Goal: Task Accomplishment & Management: Complete application form

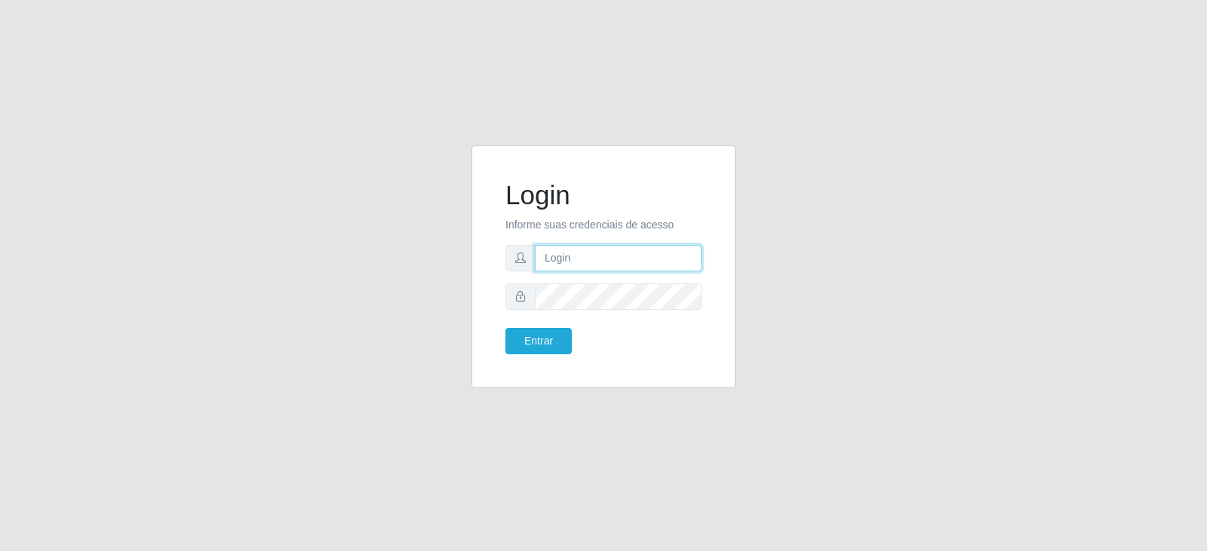
click at [611, 264] on input "text" at bounding box center [618, 258] width 167 height 26
type input "j"
type input "J"
click at [602, 256] on input "jeanelim@a" at bounding box center [618, 258] width 167 height 26
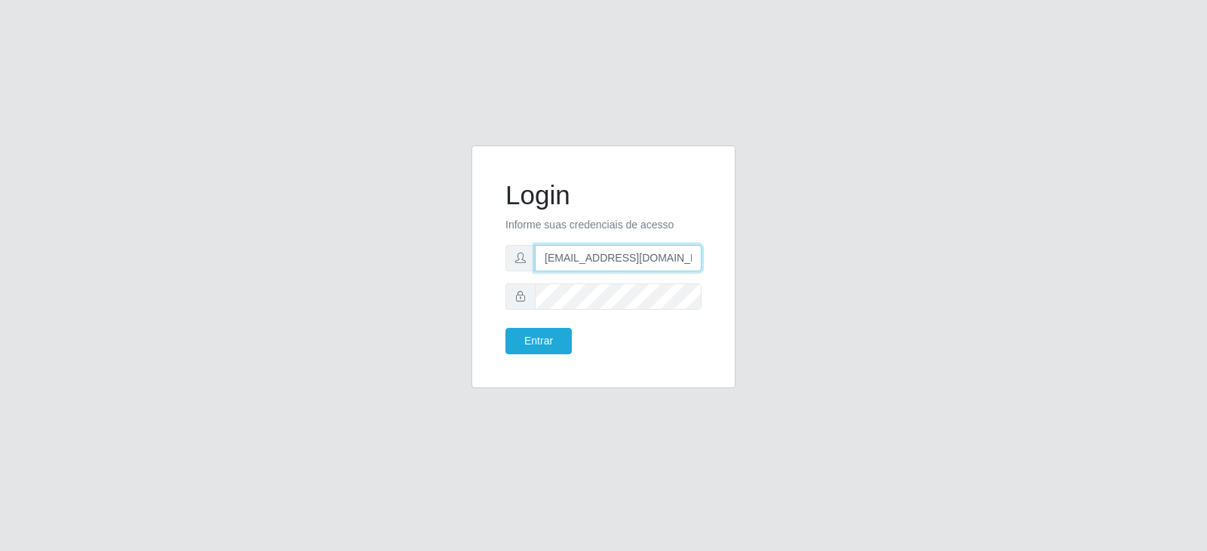
type input "jeanelima@gmail.com"
click at [532, 344] on button "Entrar" at bounding box center [538, 341] width 66 height 26
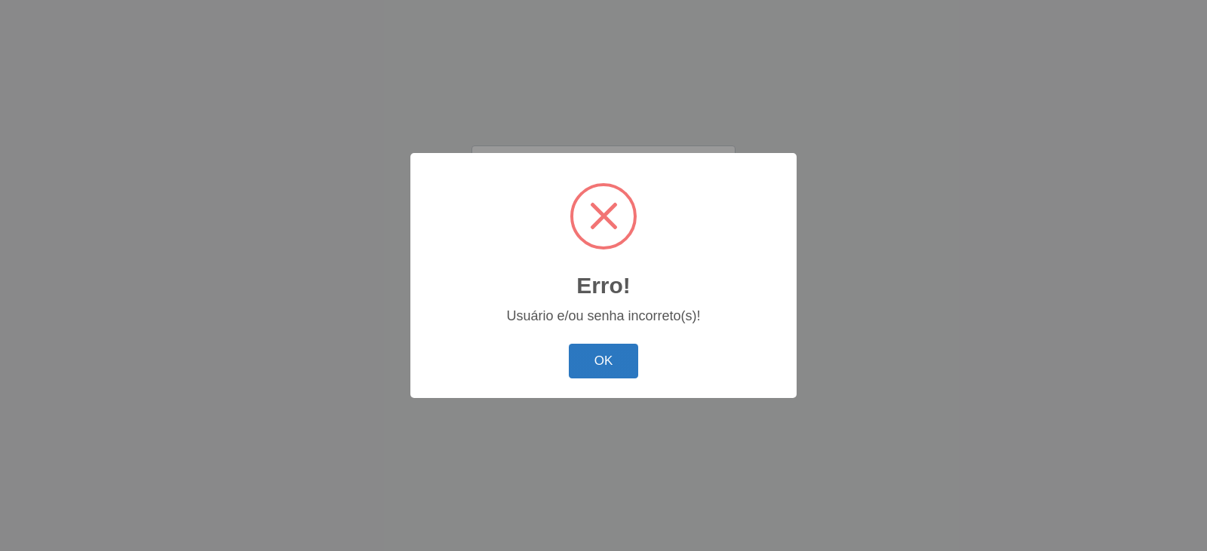
click at [603, 367] on button "OK" at bounding box center [604, 361] width 70 height 35
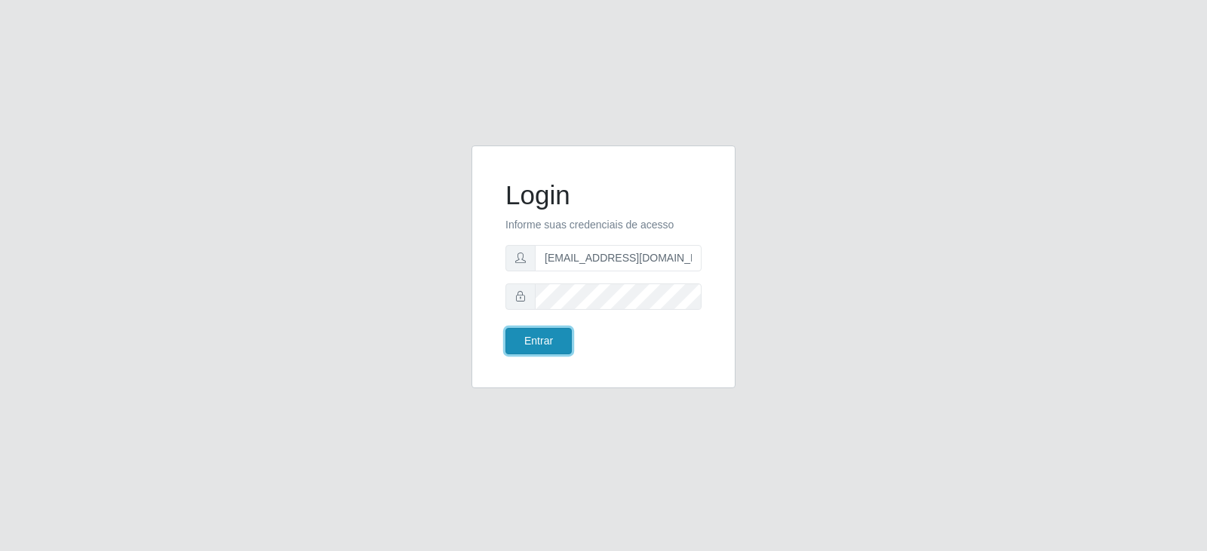
click at [534, 344] on button "Entrar" at bounding box center [538, 341] width 66 height 26
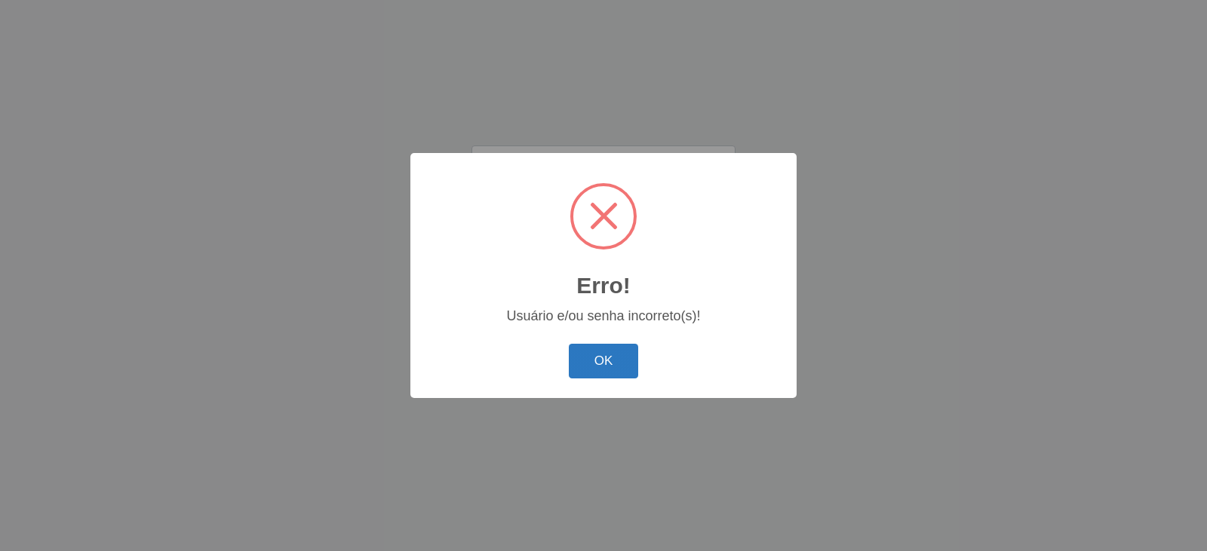
click at [601, 373] on button "OK" at bounding box center [604, 361] width 70 height 35
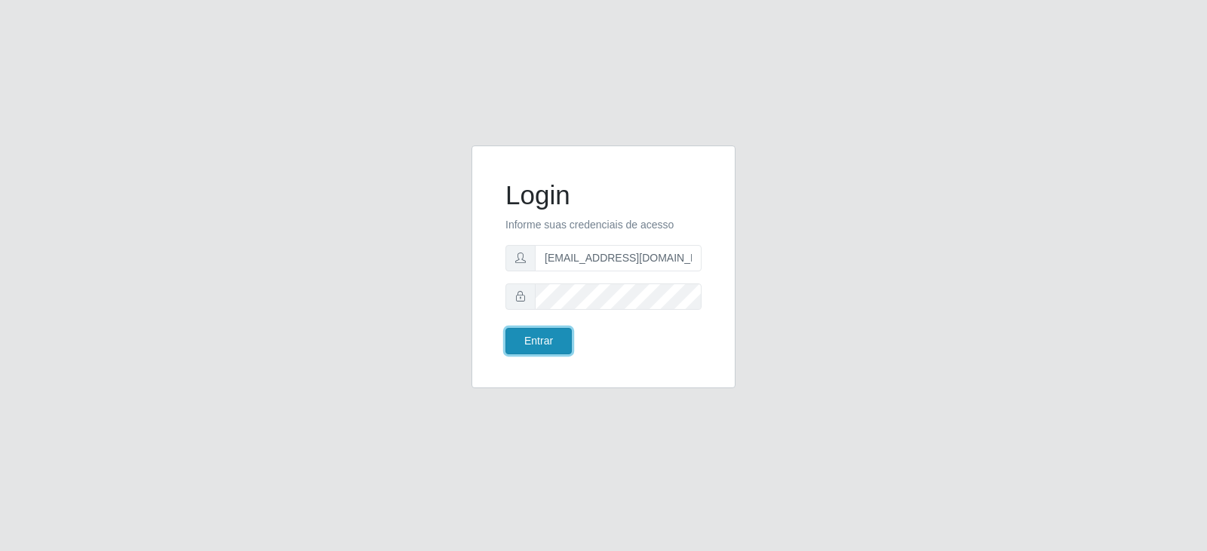
click at [546, 333] on button "Entrar" at bounding box center [538, 341] width 66 height 26
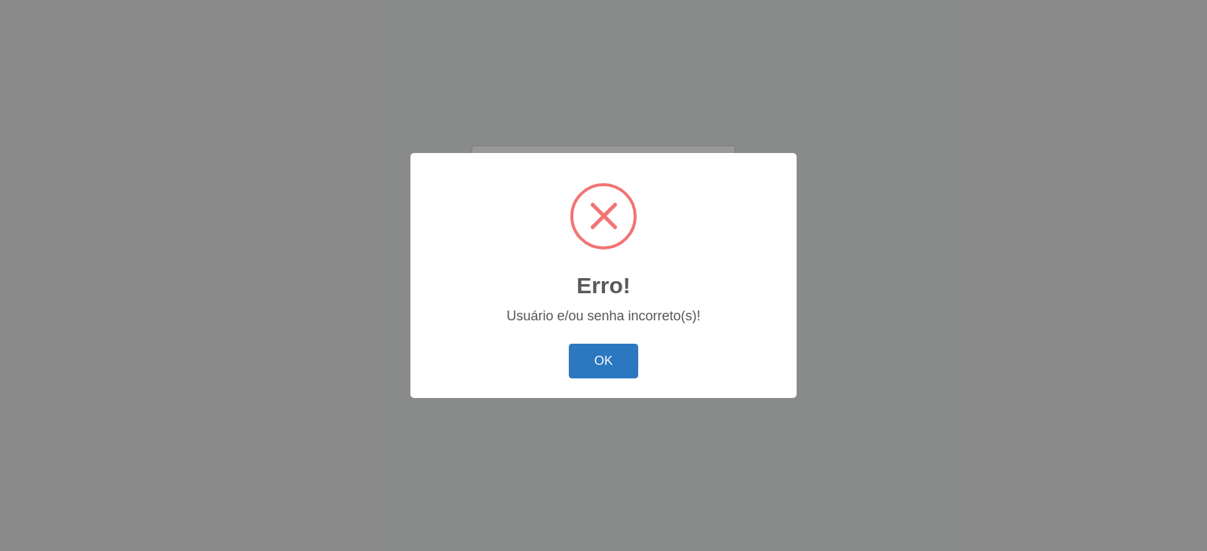
click at [594, 352] on button "OK" at bounding box center [604, 361] width 70 height 35
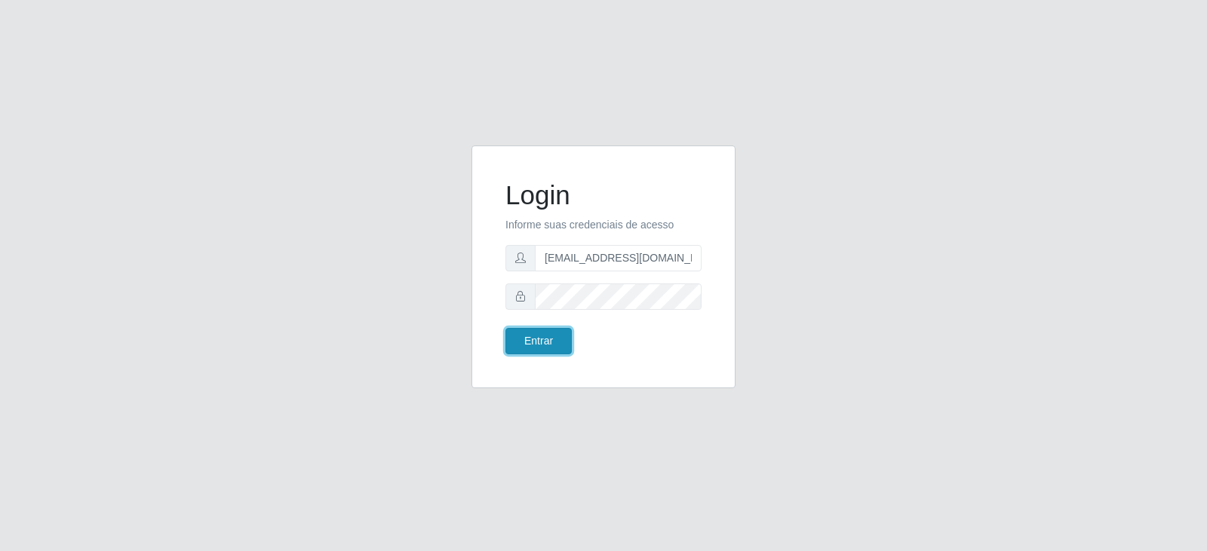
click at [538, 335] on button "Entrar" at bounding box center [538, 341] width 66 height 26
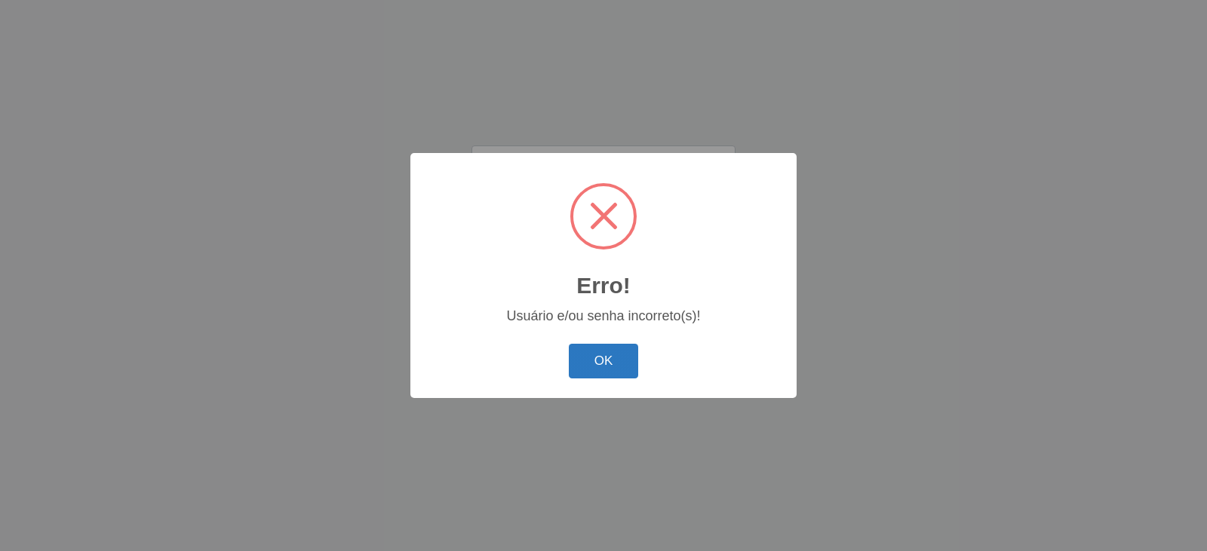
click at [578, 357] on button "OK" at bounding box center [604, 361] width 70 height 35
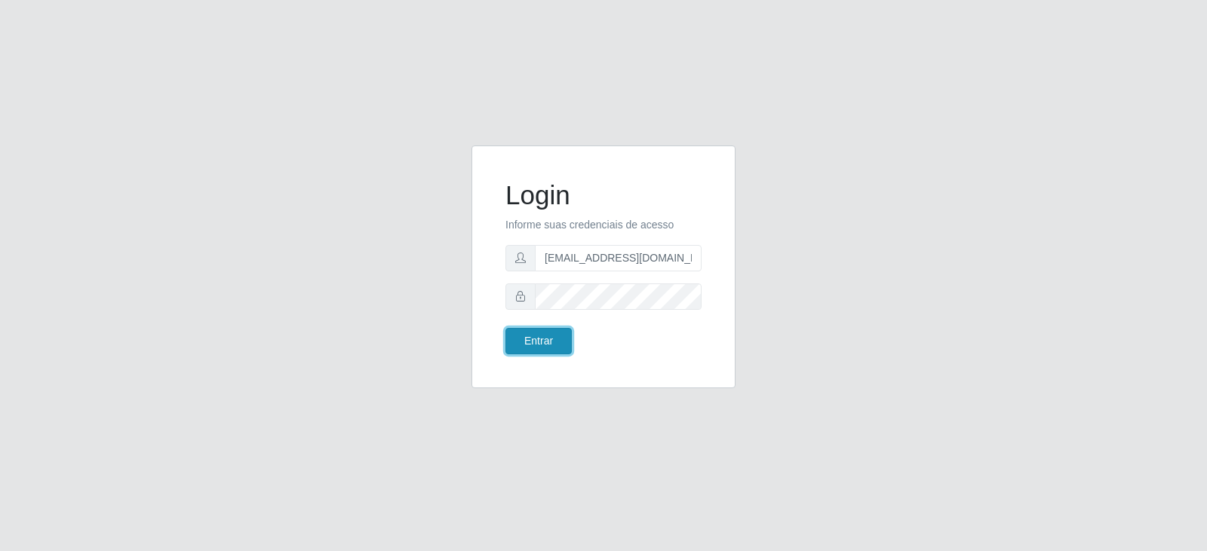
click at [542, 335] on button "Entrar" at bounding box center [538, 341] width 66 height 26
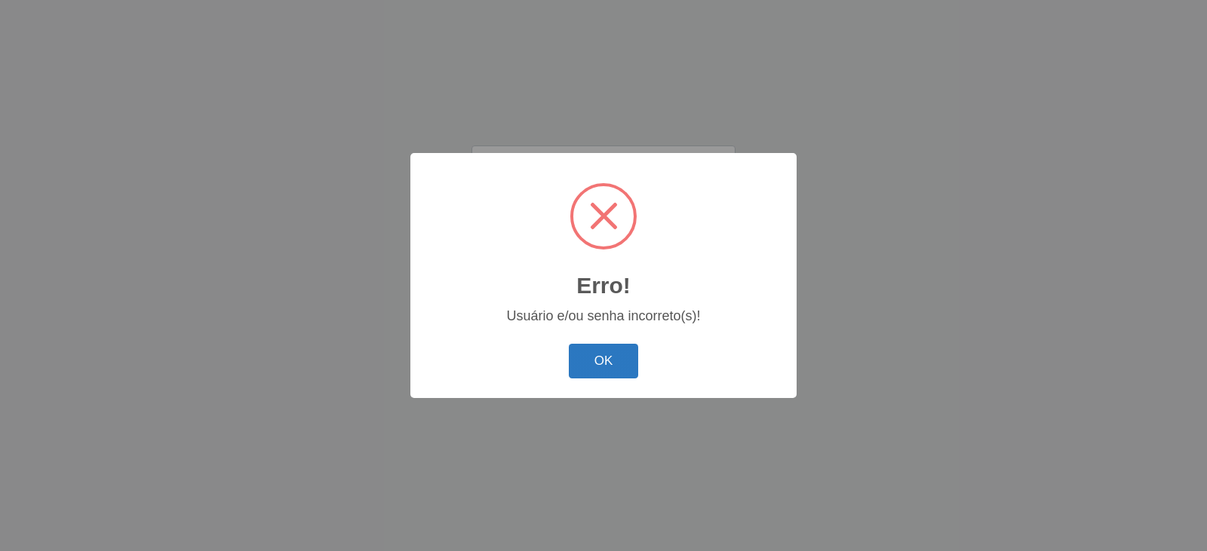
click at [609, 363] on button "OK" at bounding box center [604, 361] width 70 height 35
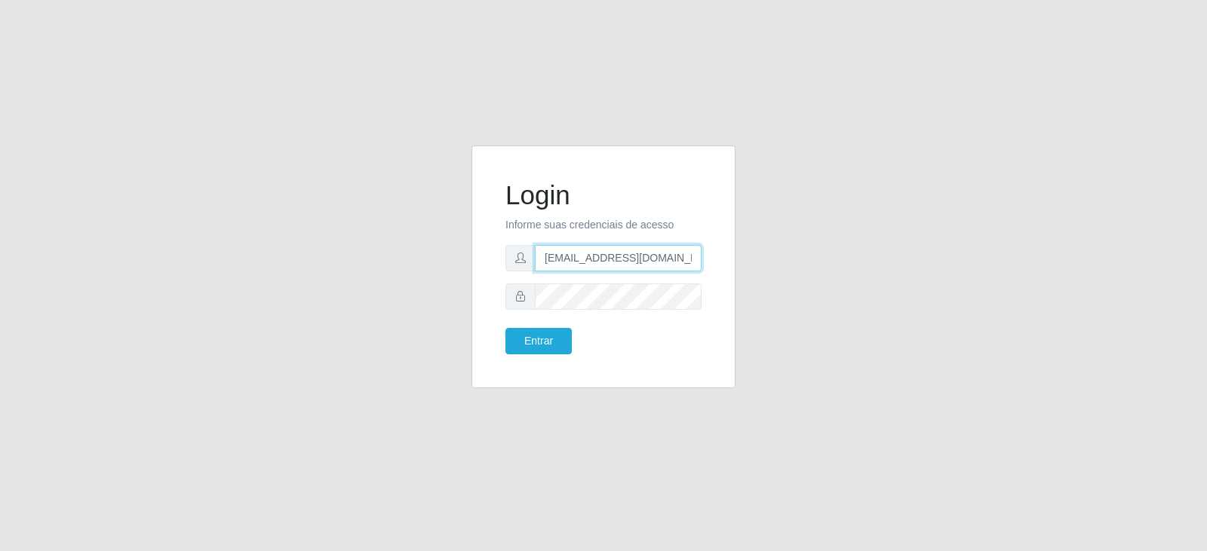
click at [590, 262] on input "jeanelima@gmail.com" at bounding box center [618, 258] width 167 height 26
type input "jeanelima254@gmail.com"
click at [529, 346] on button "Entrar" at bounding box center [538, 341] width 66 height 26
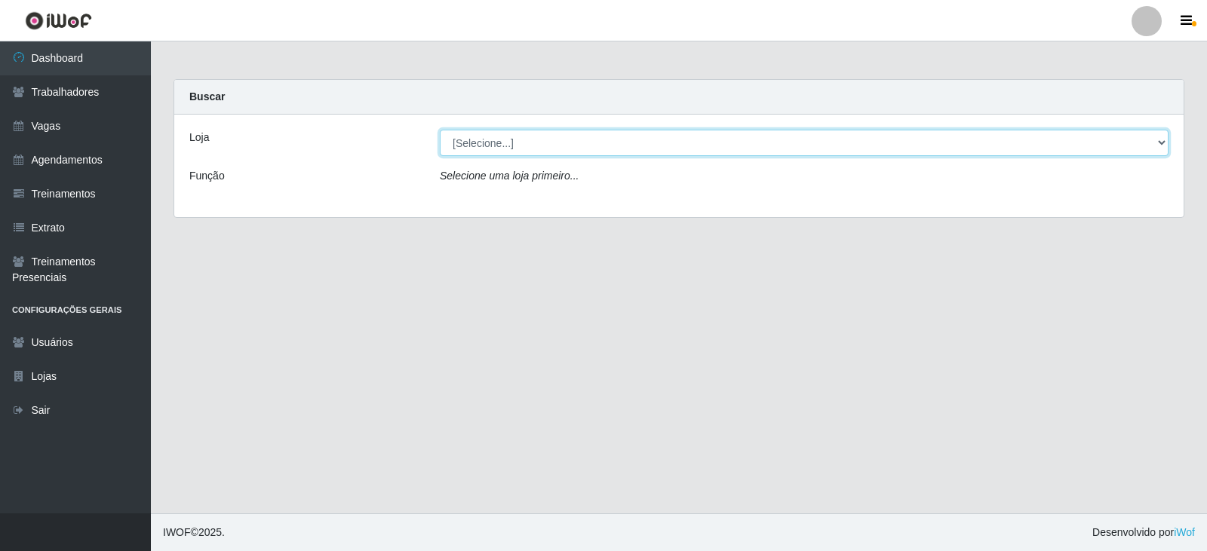
click at [1162, 141] on select "[Selecione...] SuperFácil Atacado - Moema Tinoco SuperFácil Atacado - São Gonça…" at bounding box center [804, 143] width 729 height 26
select select "540"
click at [440, 130] on select "[Selecione...] SuperFácil Atacado - Moema Tinoco SuperFácil Atacado - São Gonça…" at bounding box center [804, 143] width 729 height 26
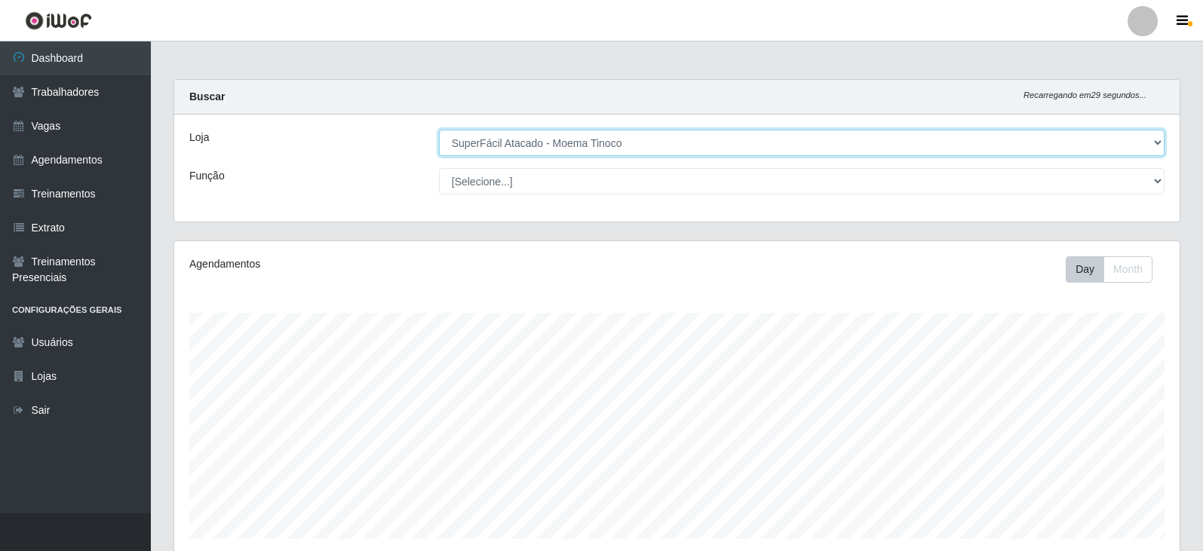
scroll to position [313, 1005]
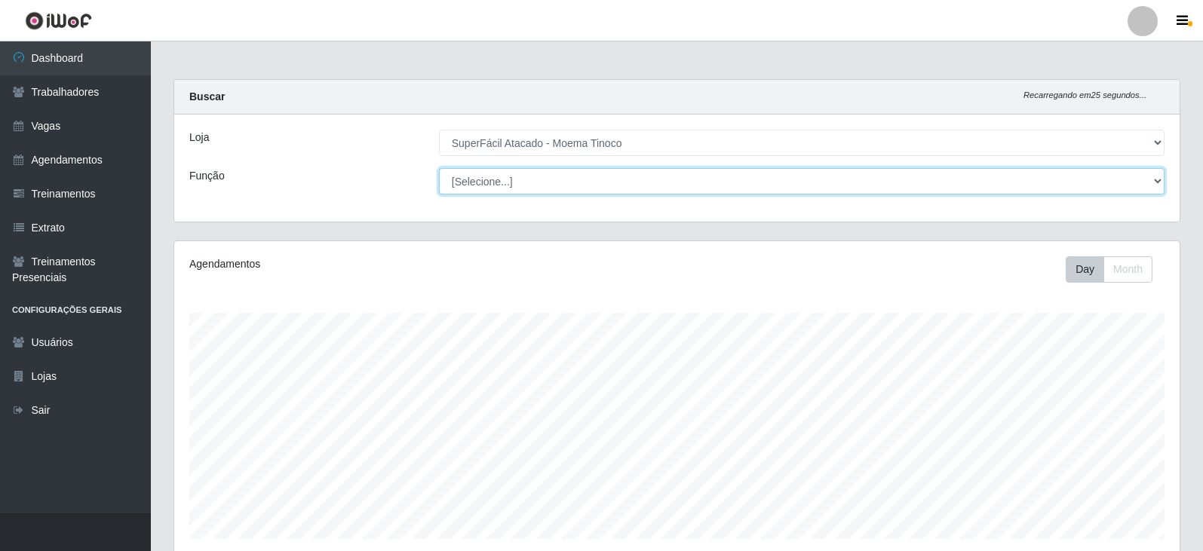
click at [1155, 179] on select "[Selecione...] Embalador Embalador + Embalador ++ Operador de Caixa Operador de…" at bounding box center [802, 181] width 726 height 26
select select "73"
click at [439, 168] on select "[Selecione...] Embalador Embalador + Embalador ++ Operador de Caixa Operador de…" at bounding box center [802, 181] width 726 height 26
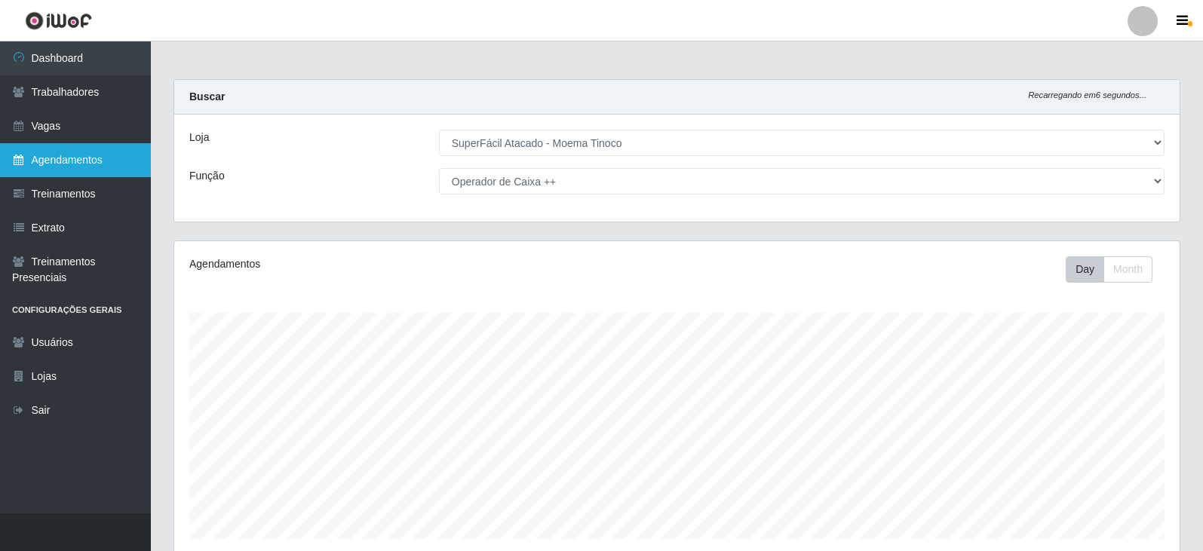
click at [66, 159] on link "Agendamentos" at bounding box center [75, 160] width 151 height 34
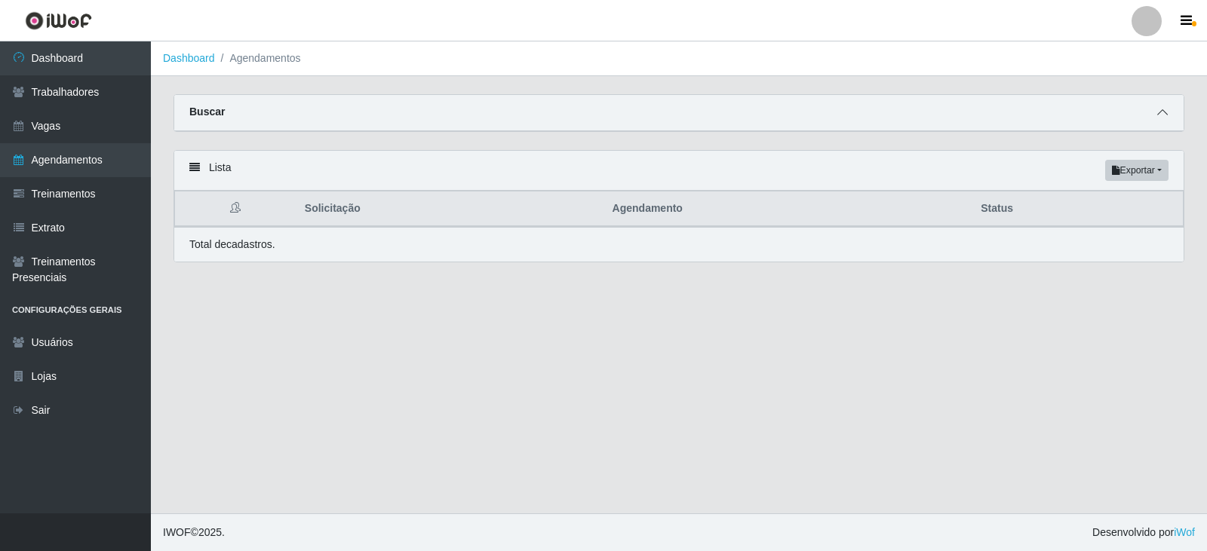
click at [1161, 112] on icon at bounding box center [1162, 112] width 11 height 11
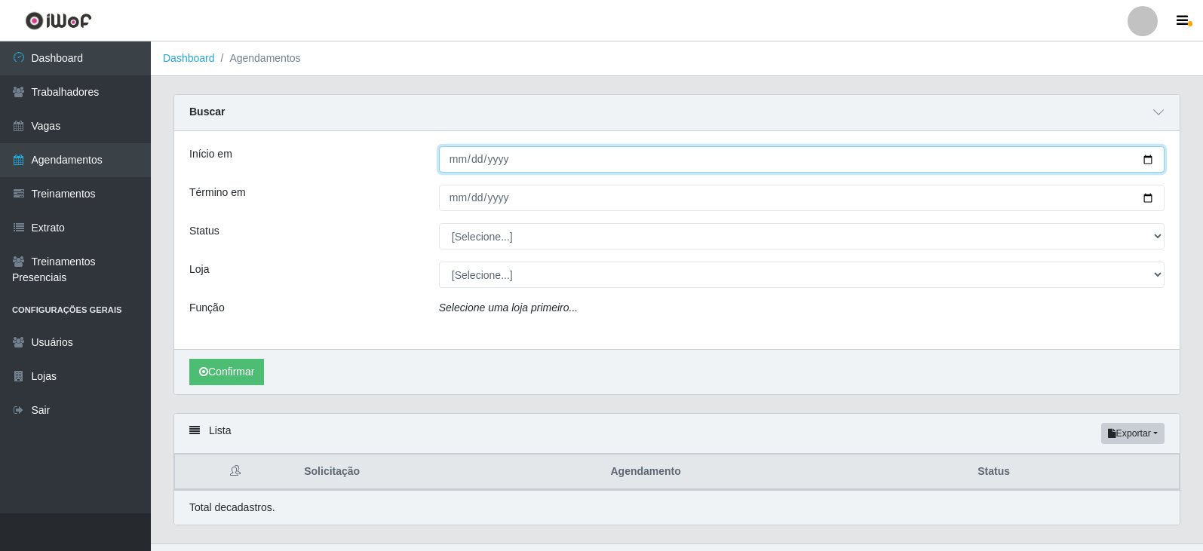
click at [1147, 157] on input "Início em" at bounding box center [802, 159] width 726 height 26
type input "2025-10-11"
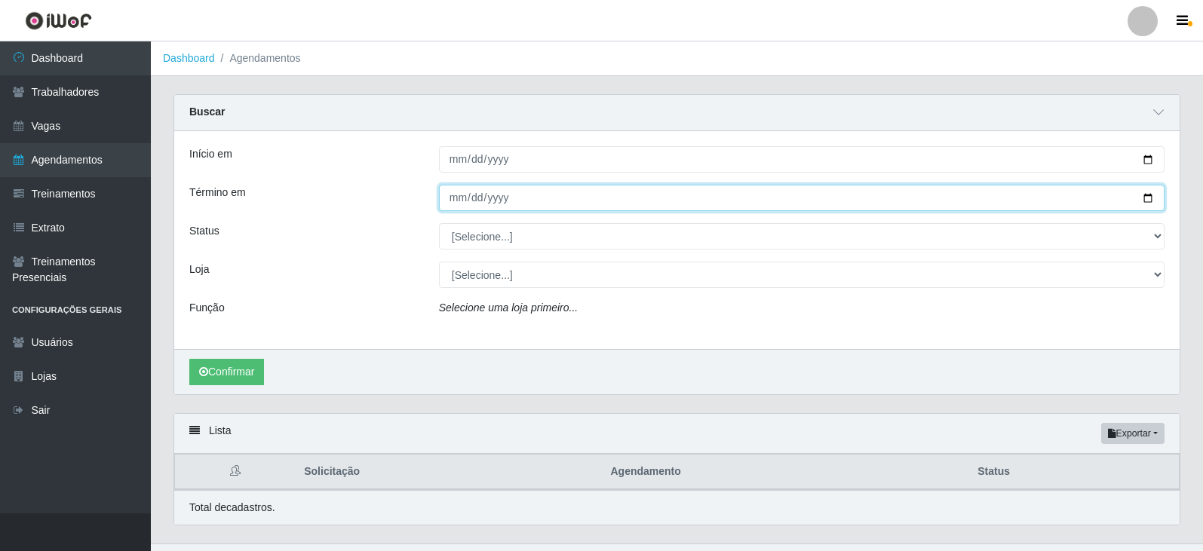
click at [1149, 198] on input "Término em" at bounding box center [802, 198] width 726 height 26
type input "2025-10-11"
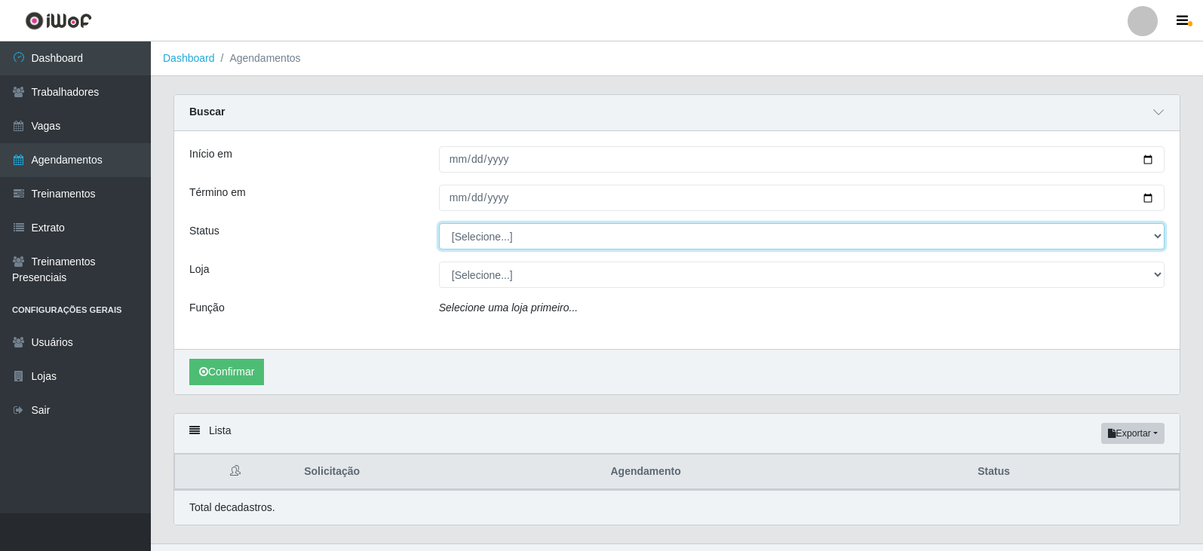
click at [1157, 234] on select "[Selecione...] AGENDADO AGUARDANDO LIBERAR EM ANDAMENTO EM REVISÃO FINALIZADO C…" at bounding box center [802, 236] width 726 height 26
select select "AGENDADO"
click at [439, 224] on select "[Selecione...] AGENDADO AGUARDANDO LIBERAR EM ANDAMENTO EM REVISÃO FINALIZADO C…" at bounding box center [802, 236] width 726 height 26
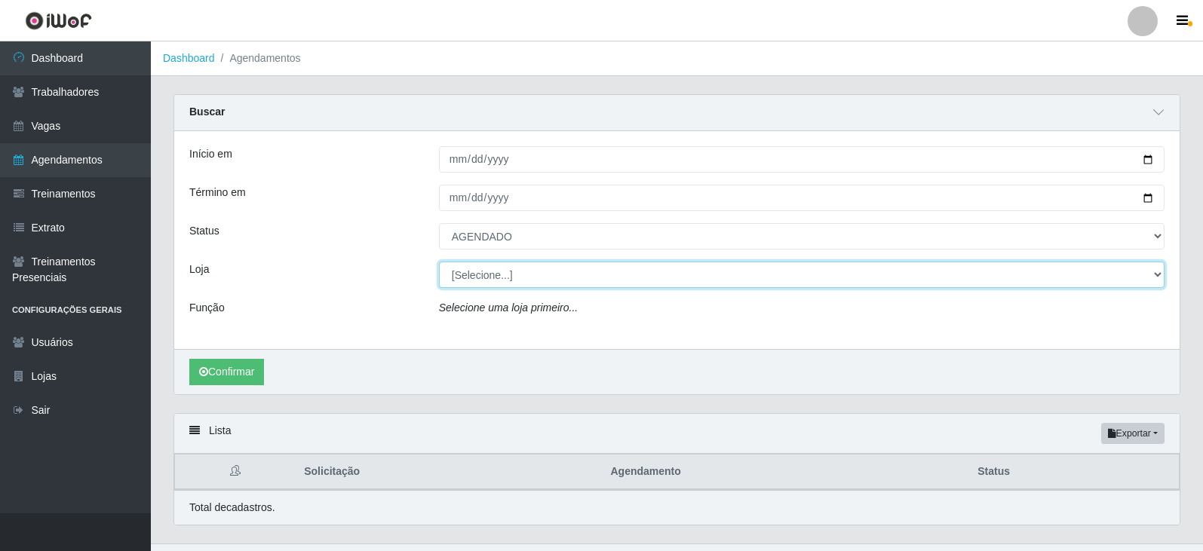
click at [1154, 273] on select "[Selecione...] SuperFácil Atacado - Moema Tinoco SuperFácil Atacado - São Gonça…" at bounding box center [802, 275] width 726 height 26
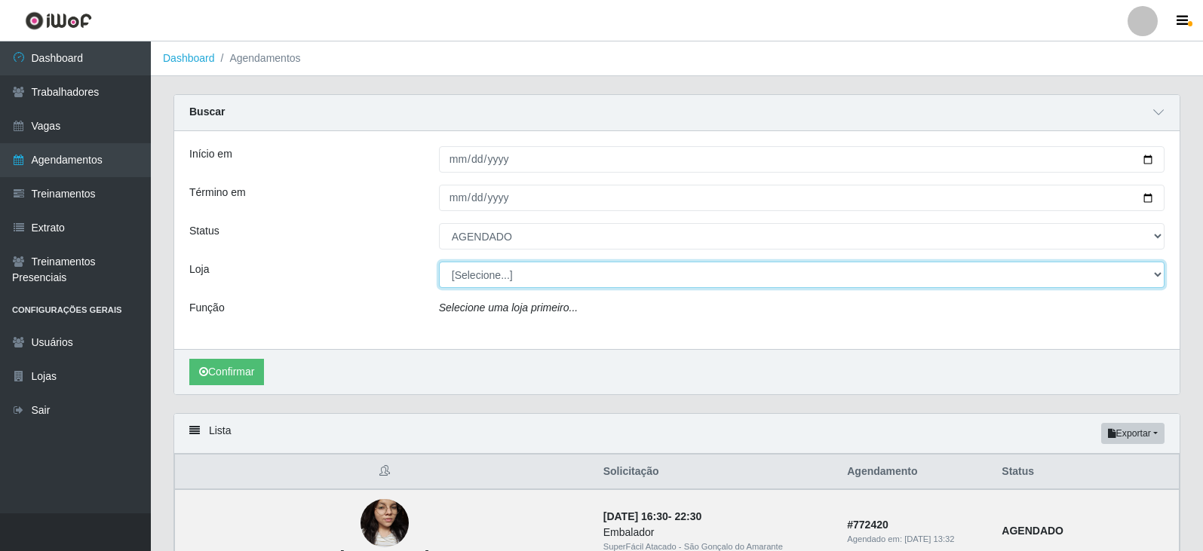
select select "540"
click at [439, 262] on select "[Selecione...] SuperFácil Atacado - Moema Tinoco SuperFácil Atacado - São Gonça…" at bounding box center [802, 275] width 726 height 26
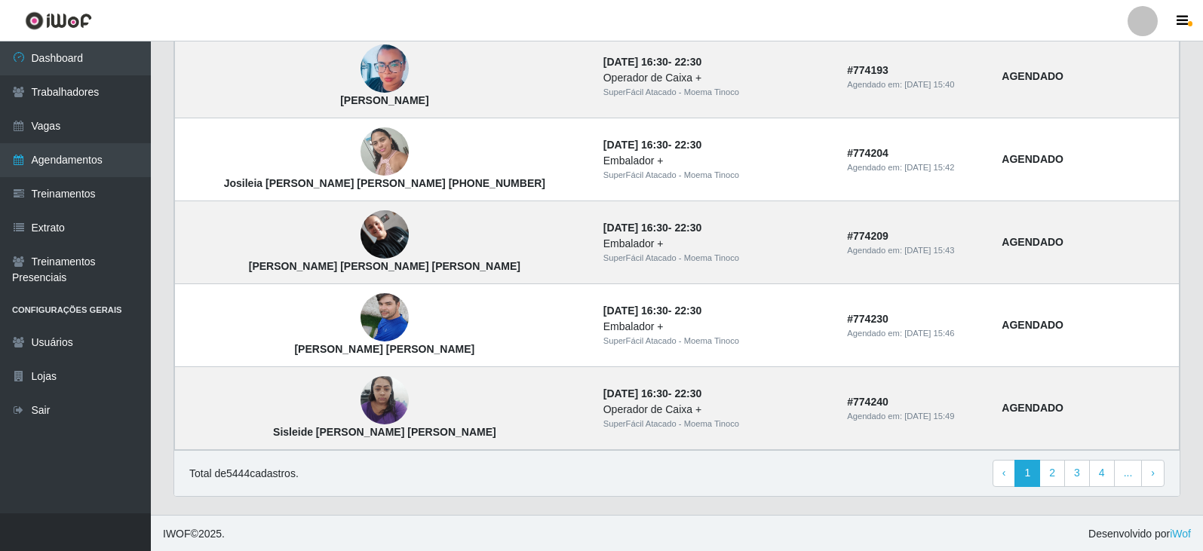
scroll to position [1291, 0]
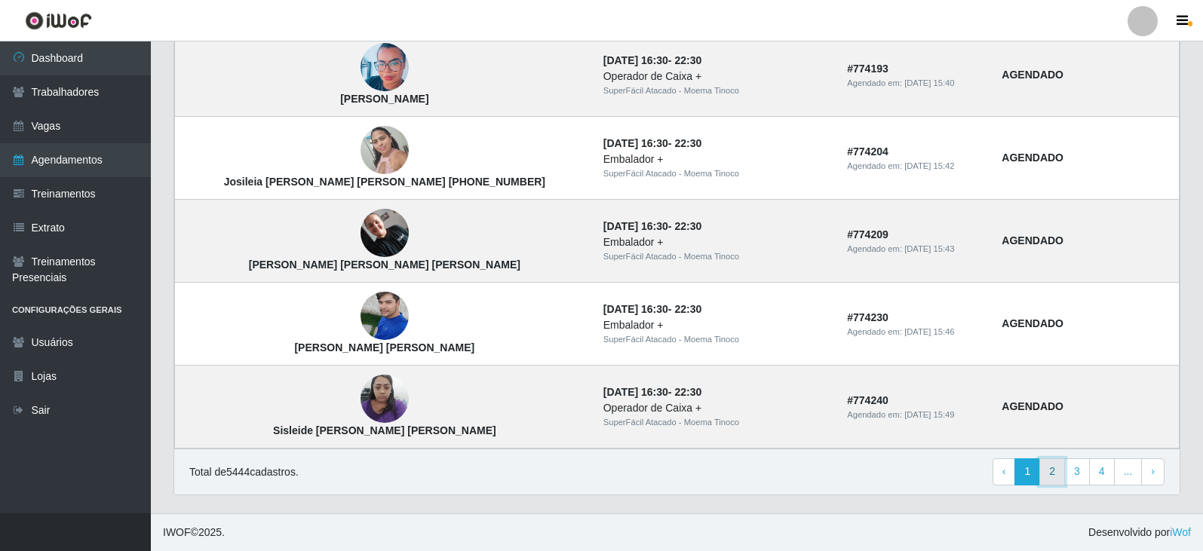
click at [1057, 474] on link "2" at bounding box center [1052, 472] width 26 height 27
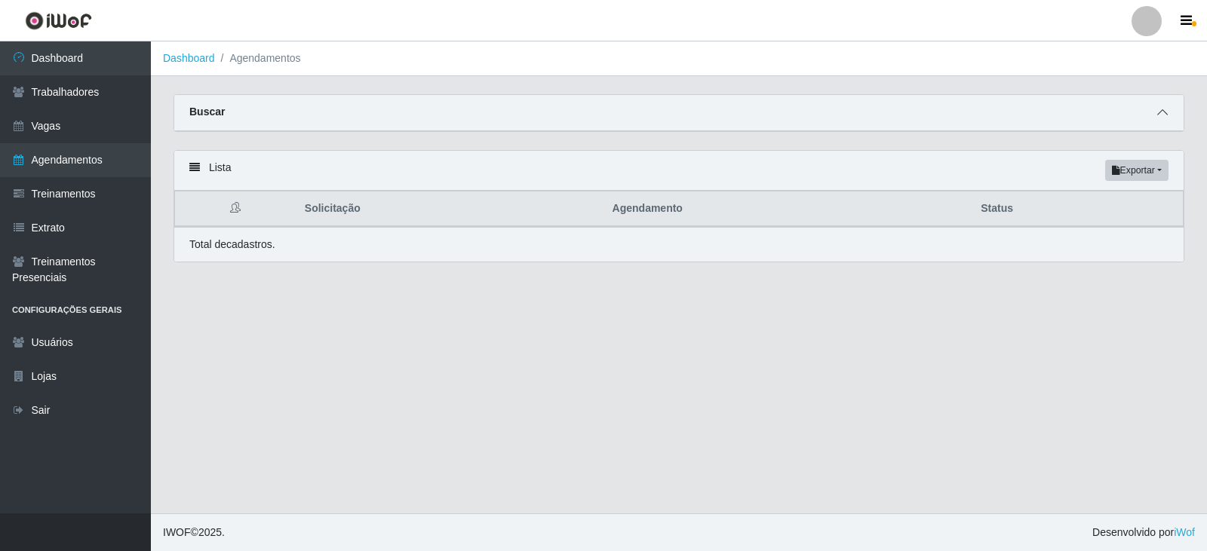
click at [1164, 109] on icon at bounding box center [1162, 112] width 11 height 11
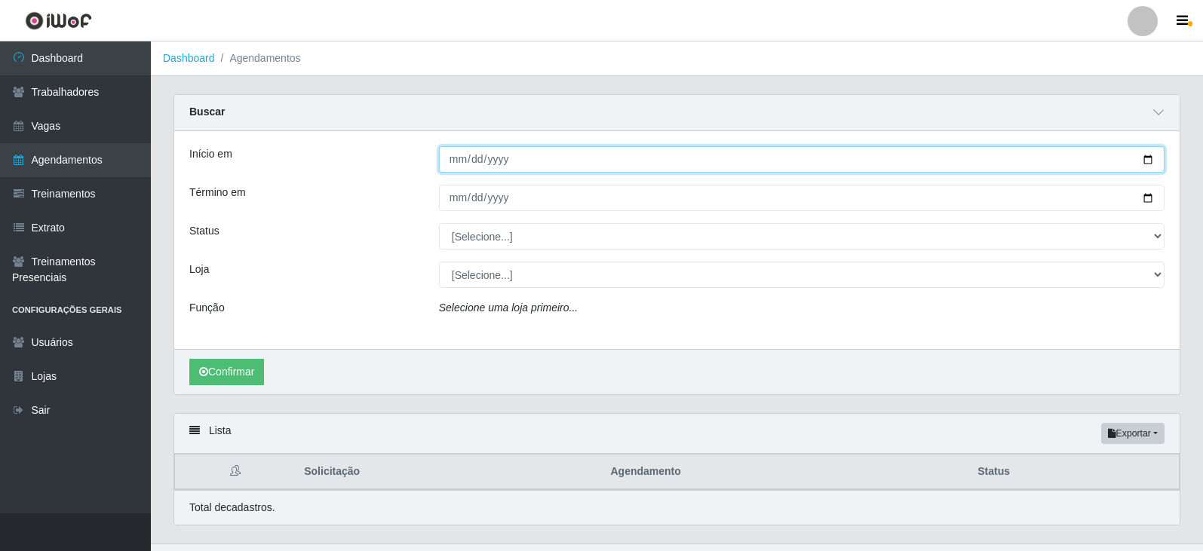
click at [1151, 158] on input "Início em" at bounding box center [802, 159] width 726 height 26
type input "[DATE]"
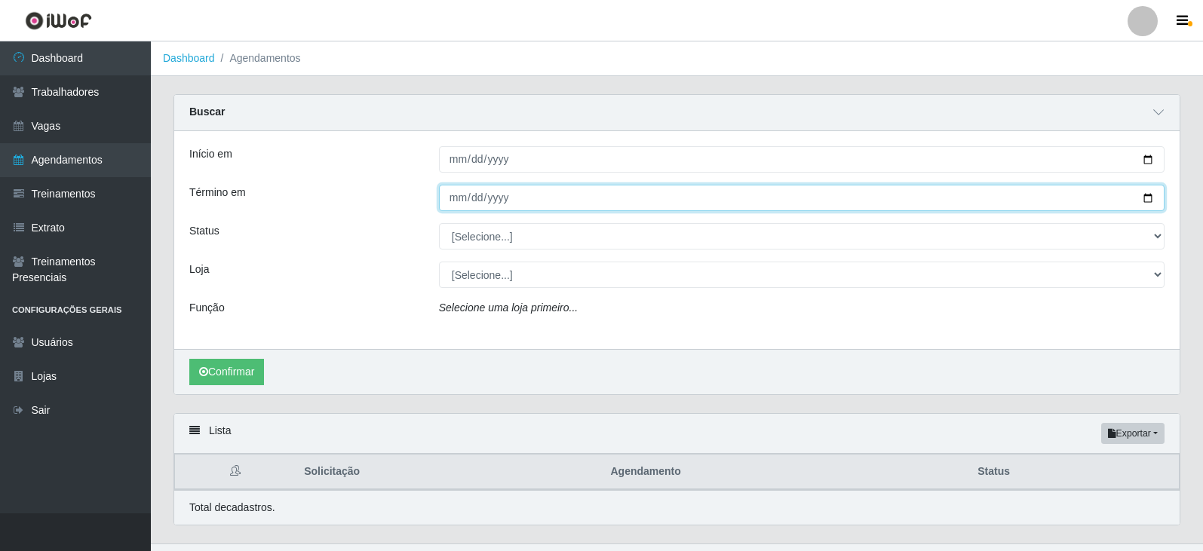
click at [1149, 199] on input "Término em" at bounding box center [802, 198] width 726 height 26
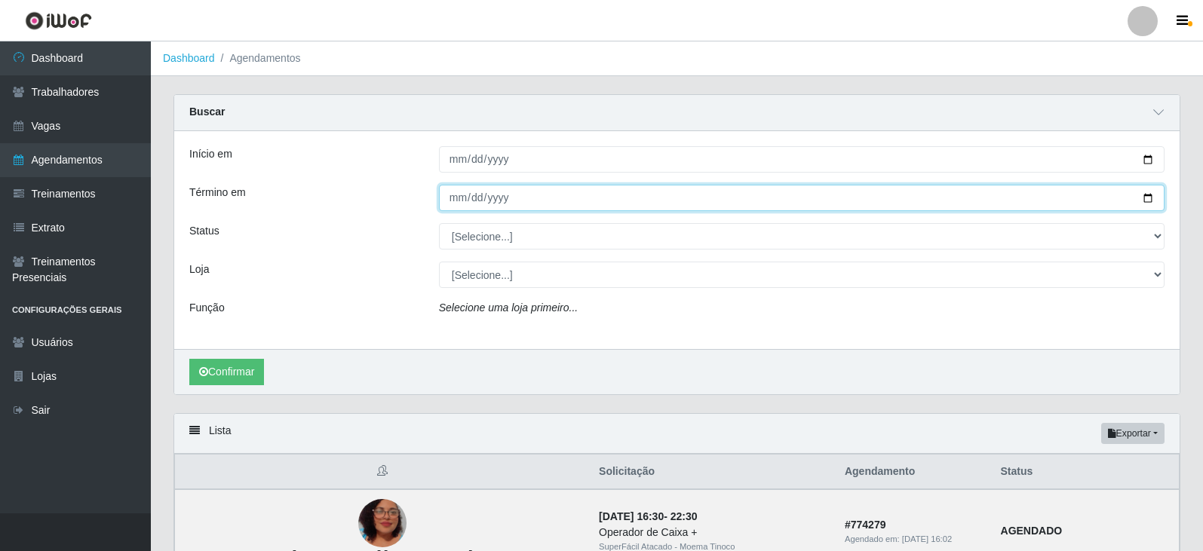
type input "[DATE]"
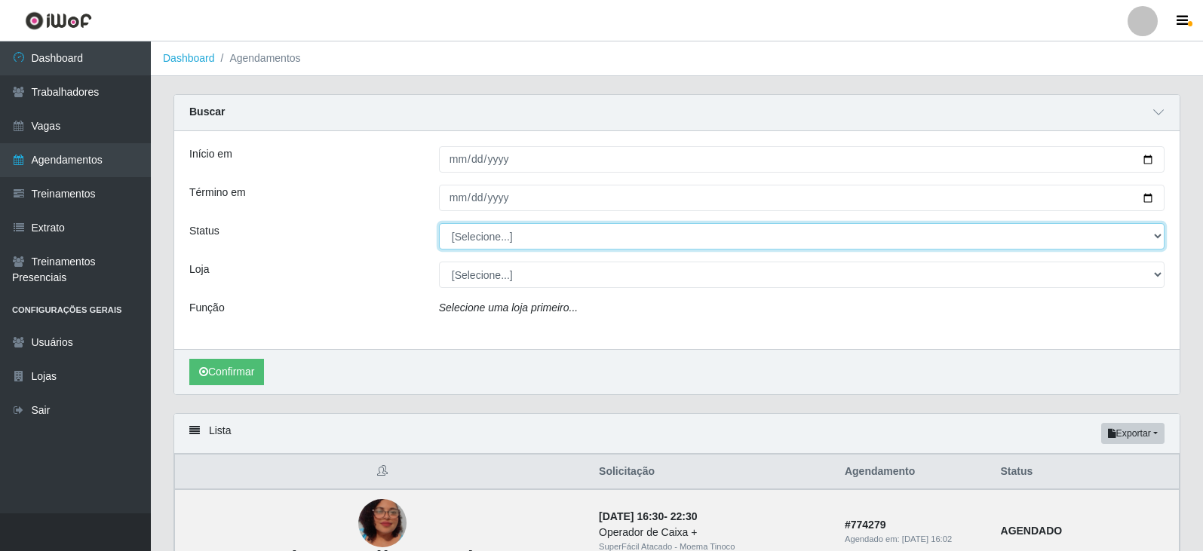
click at [1154, 238] on select "[Selecione...] AGENDADO AGUARDANDO LIBERAR EM ANDAMENTO EM REVISÃO FINALIZADO C…" at bounding box center [802, 236] width 726 height 26
select select "AGENDADO"
click at [439, 224] on select "[Selecione...] AGENDADO AGUARDANDO LIBERAR EM ANDAMENTO EM REVISÃO FINALIZADO C…" at bounding box center [802, 236] width 726 height 26
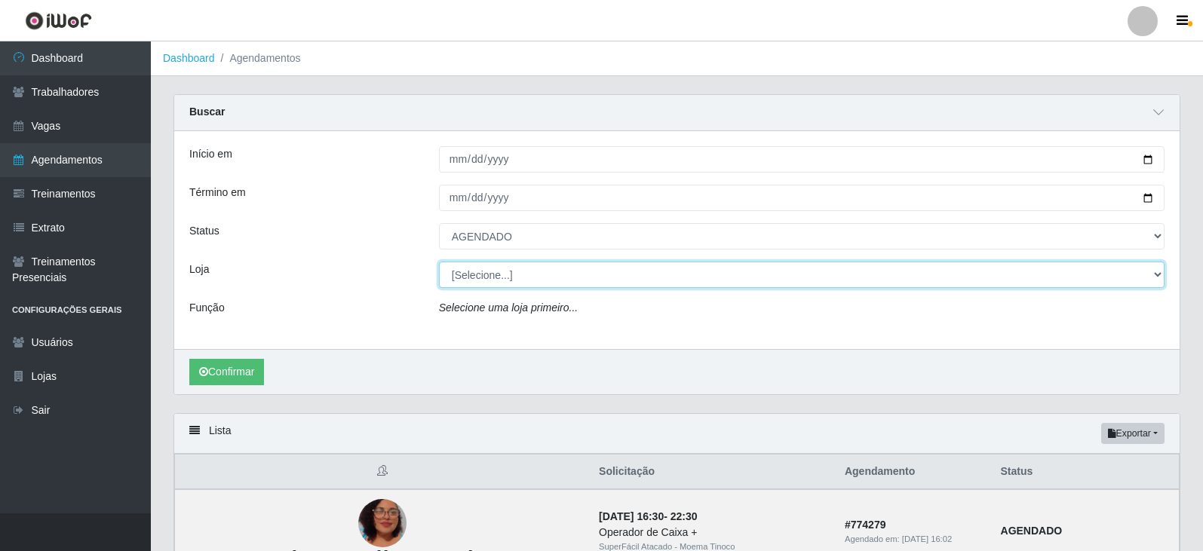
click at [1154, 275] on select "[Selecione...] SuperFácil Atacado - Moema Tinoco SuperFácil Atacado - São Gonça…" at bounding box center [802, 275] width 726 height 26
select select "540"
click at [439, 262] on select "[Selecione...] SuperFácil Atacado - Moema Tinoco SuperFácil Atacado - São Gonça…" at bounding box center [802, 275] width 726 height 26
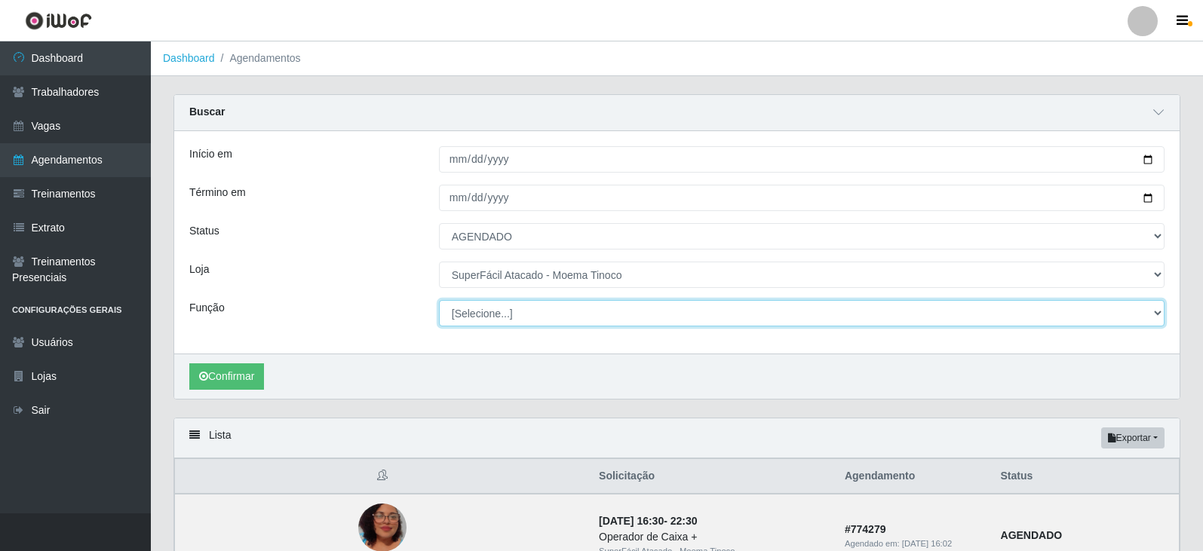
click at [1158, 314] on select "[Selecione...] Embalador Embalador + Embalador ++ Operador de Caixa Operador de…" at bounding box center [802, 313] width 726 height 26
select select "73"
click at [439, 301] on select "[Selecione...] Embalador Embalador + Embalador ++ Operador de Caixa Operador de…" at bounding box center [802, 313] width 726 height 26
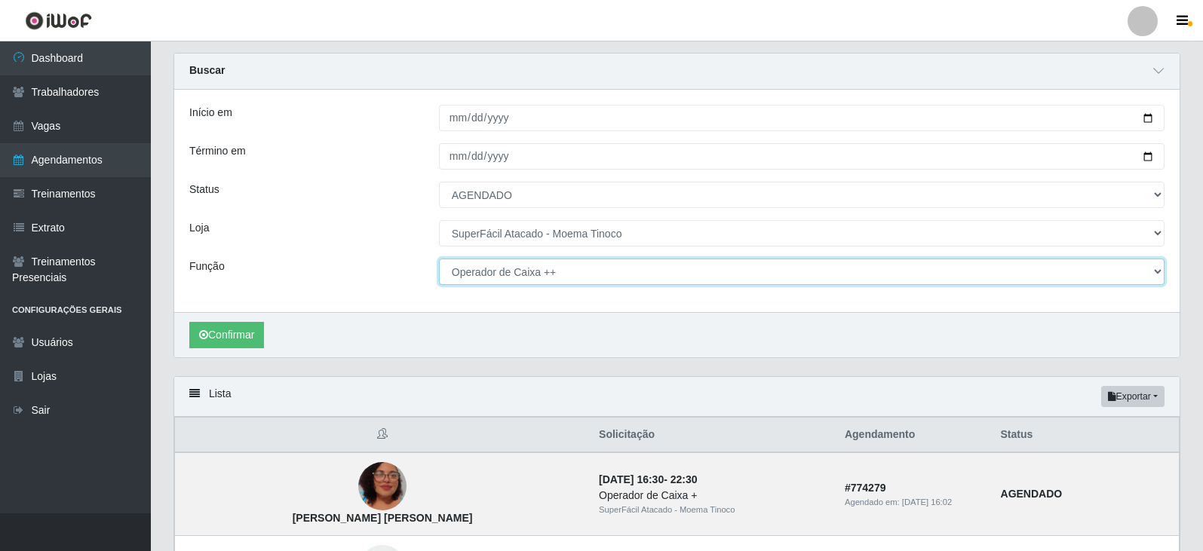
scroll to position [75, 0]
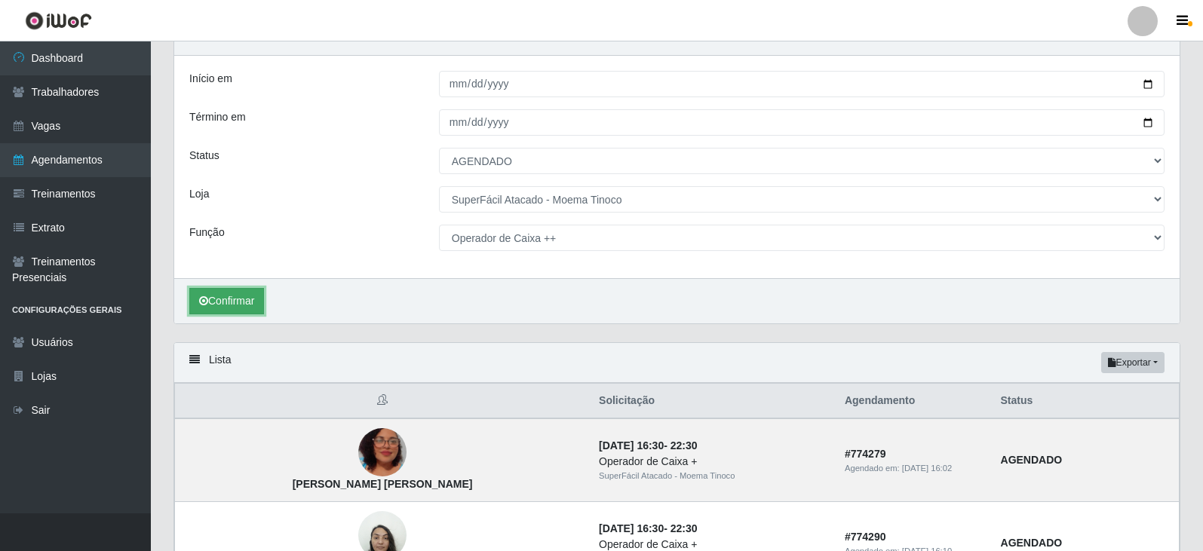
click at [225, 302] on button "Confirmar" at bounding box center [226, 301] width 75 height 26
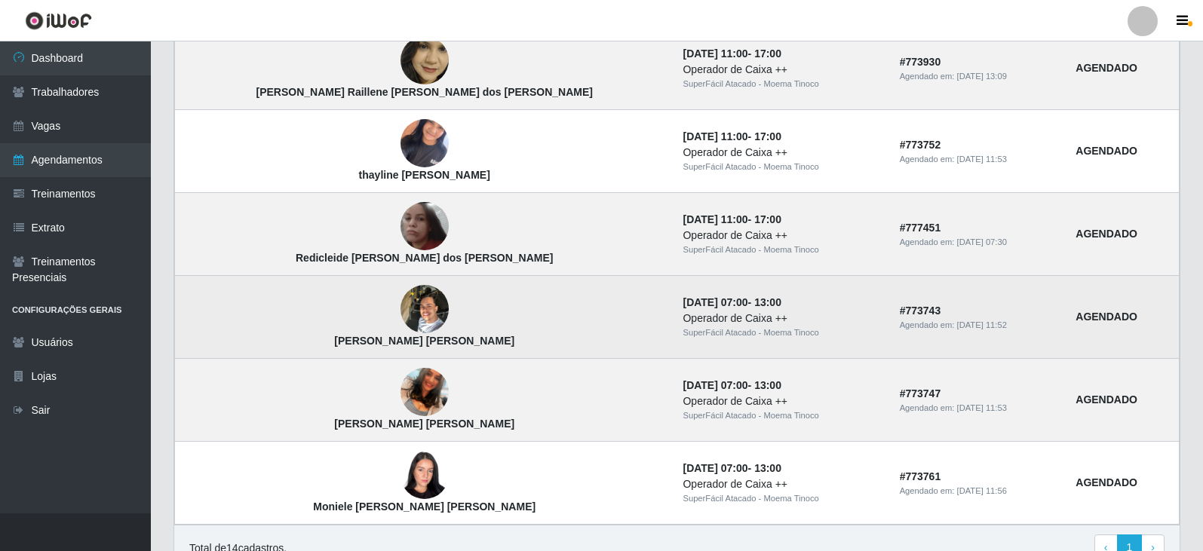
scroll to position [1207, 0]
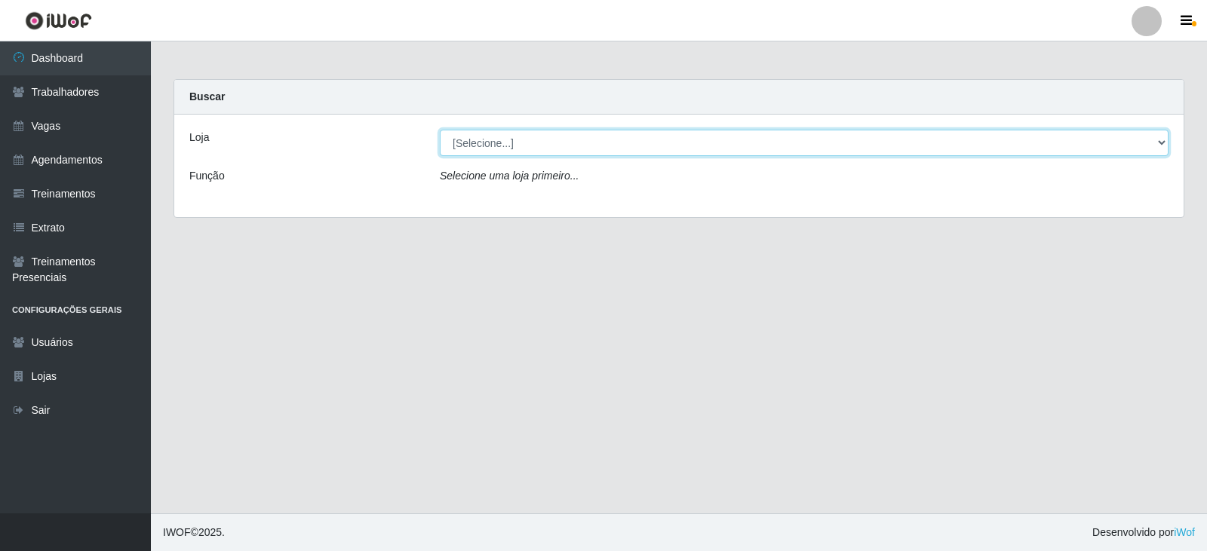
click at [1161, 143] on select "[Selecione...] SuperFácil Atacado - Moema Tinoco SuperFácil Atacado - São Gonça…" at bounding box center [804, 143] width 729 height 26
select select "540"
click at [440, 130] on select "[Selecione...] SuperFácil Atacado - Moema Tinoco SuperFácil Atacado - São Gonça…" at bounding box center [804, 143] width 729 height 26
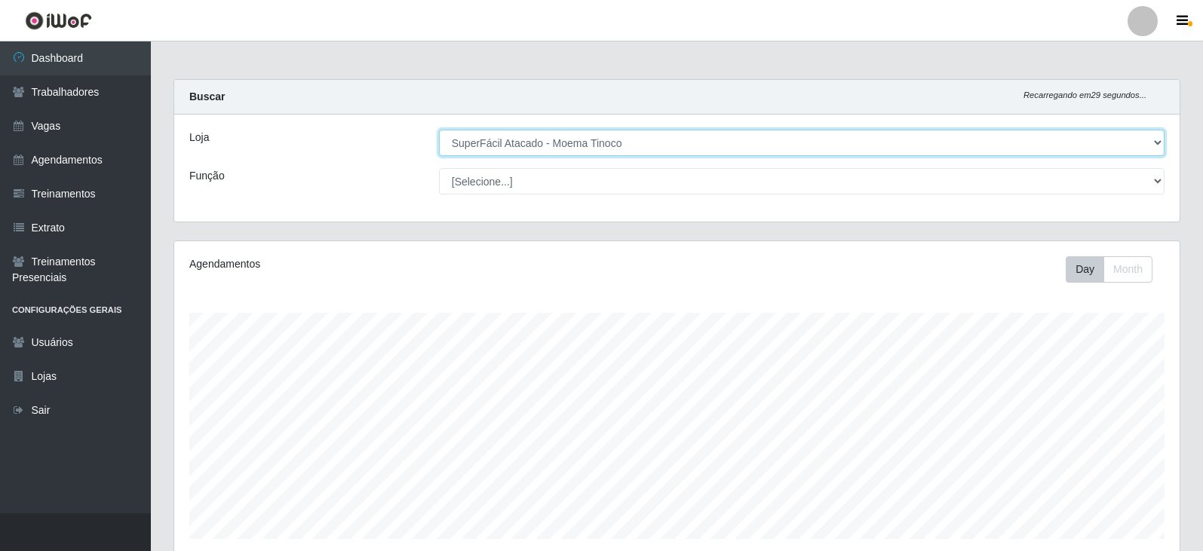
scroll to position [313, 1005]
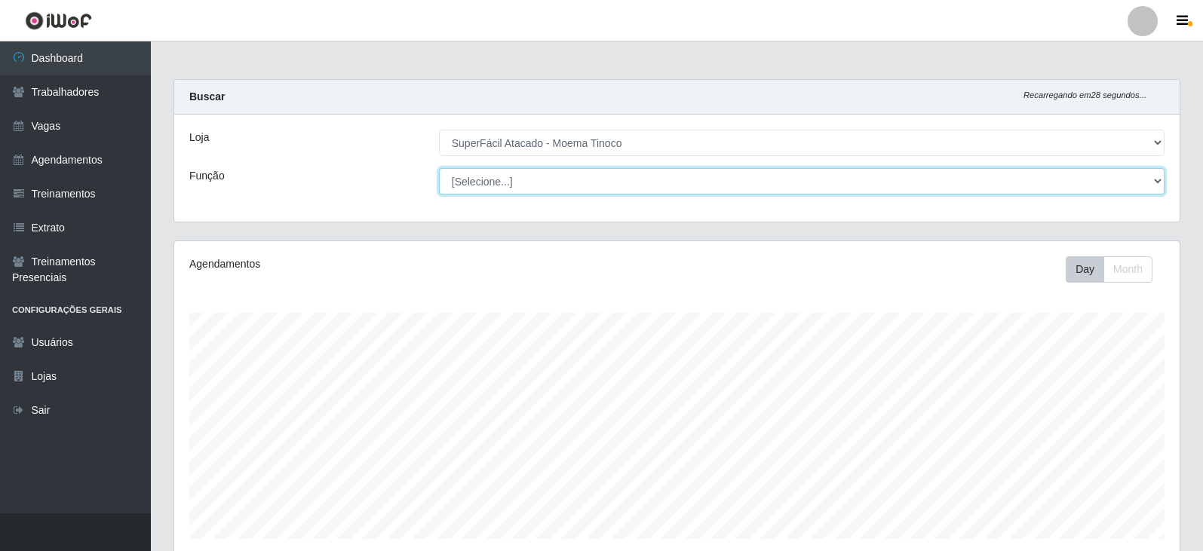
click at [1158, 179] on select "[Selecione...] Embalador Embalador + Embalador ++ Operador de Caixa Operador de…" at bounding box center [802, 181] width 726 height 26
select select "73"
click at [439, 168] on select "[Selecione...] Embalador Embalador + Embalador ++ Operador de Caixa Operador de…" at bounding box center [802, 181] width 726 height 26
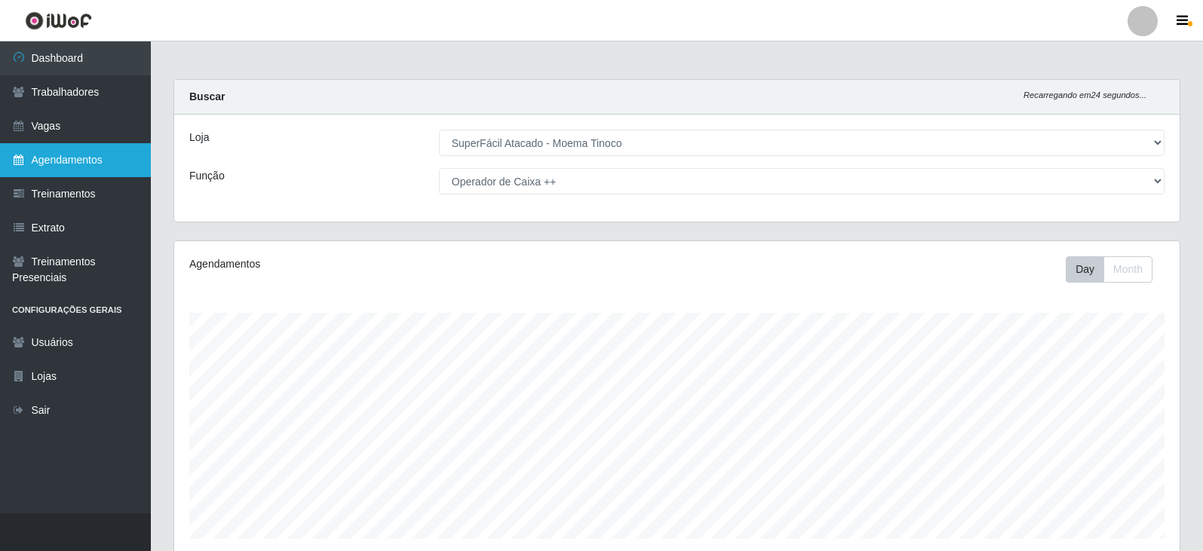
click at [66, 165] on link "Agendamentos" at bounding box center [75, 160] width 151 height 34
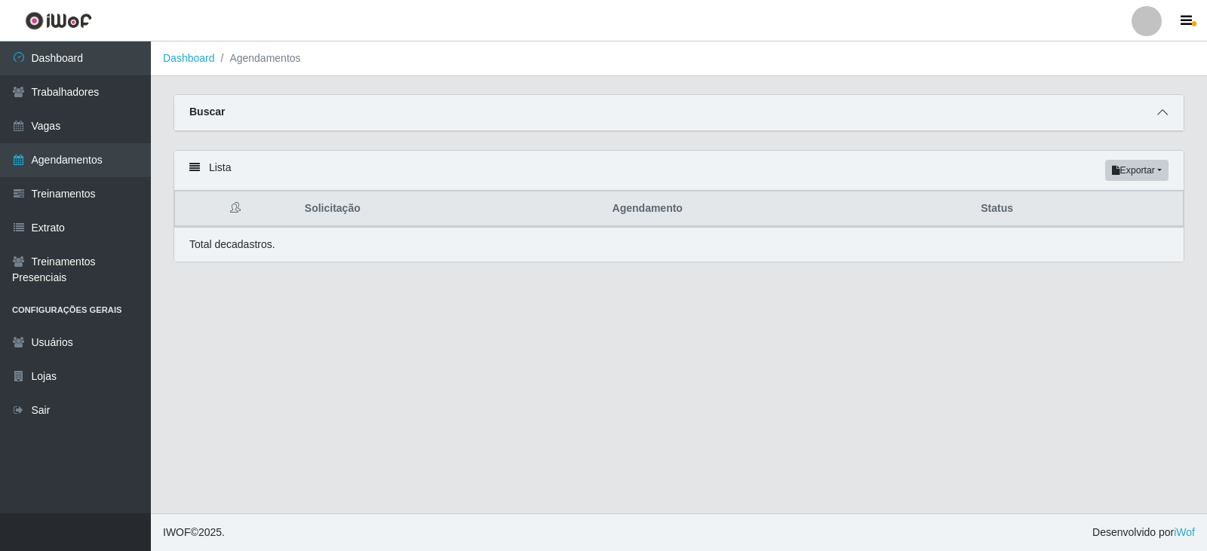
click at [1163, 110] on icon at bounding box center [1162, 112] width 11 height 11
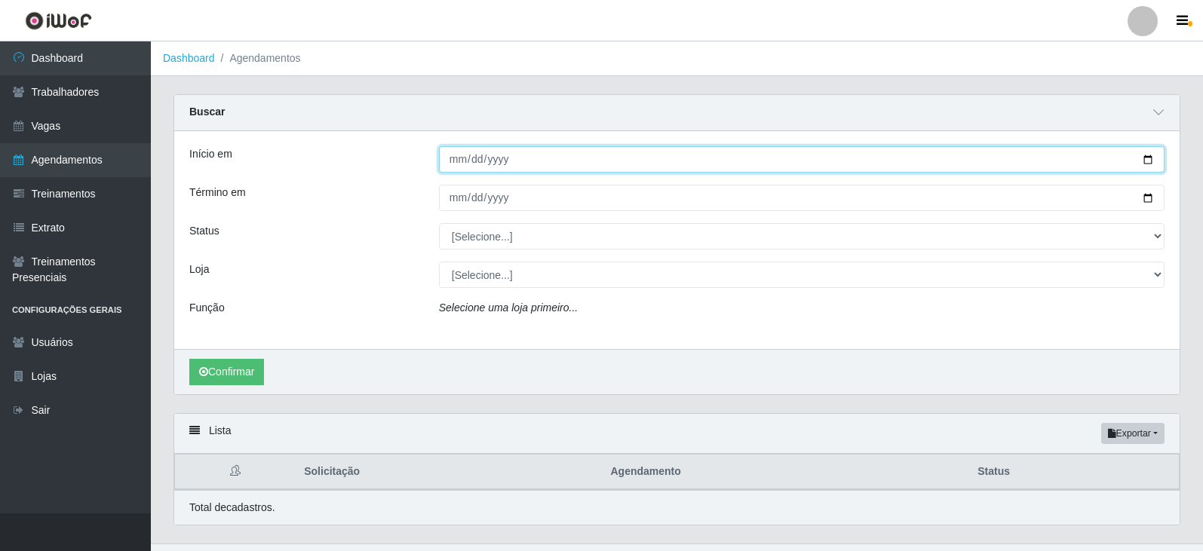
click at [1146, 158] on input "Início em" at bounding box center [802, 159] width 726 height 26
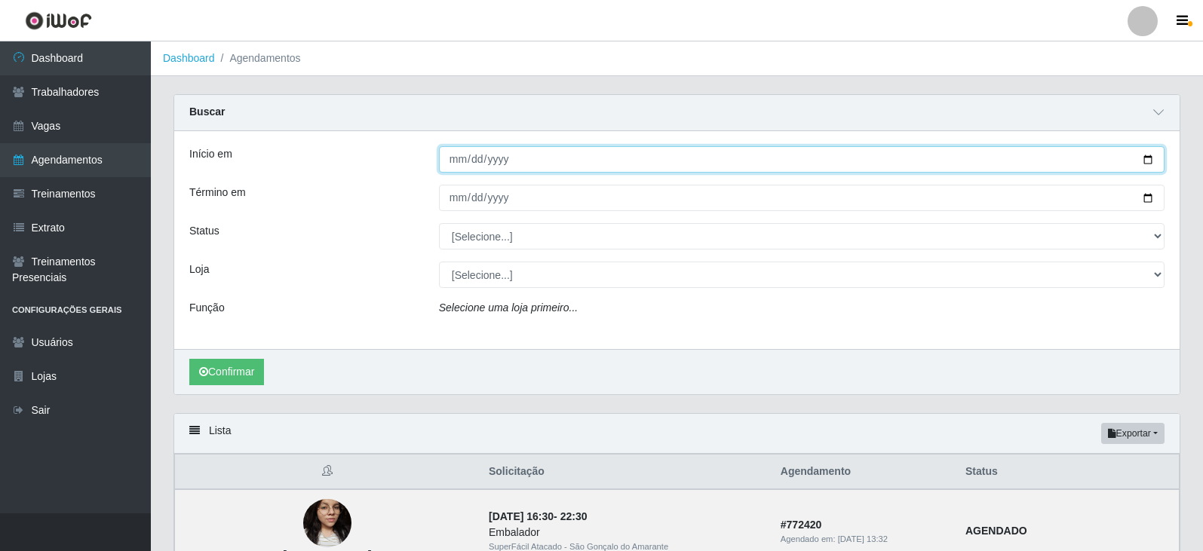
type input "[DATE]"
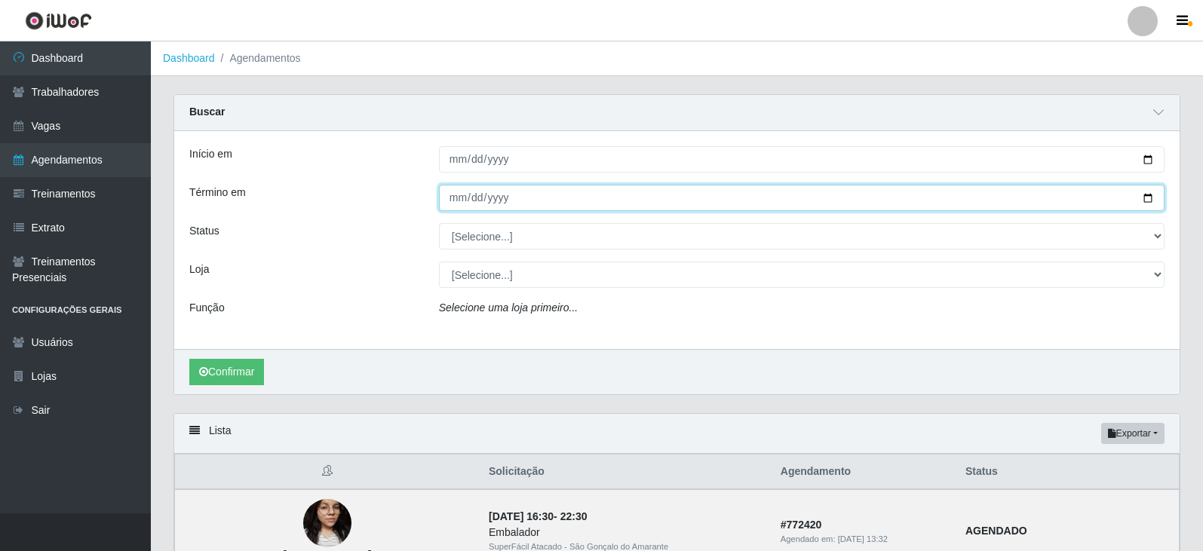
click at [1148, 198] on input "Término em" at bounding box center [802, 198] width 726 height 26
type input "[DATE]"
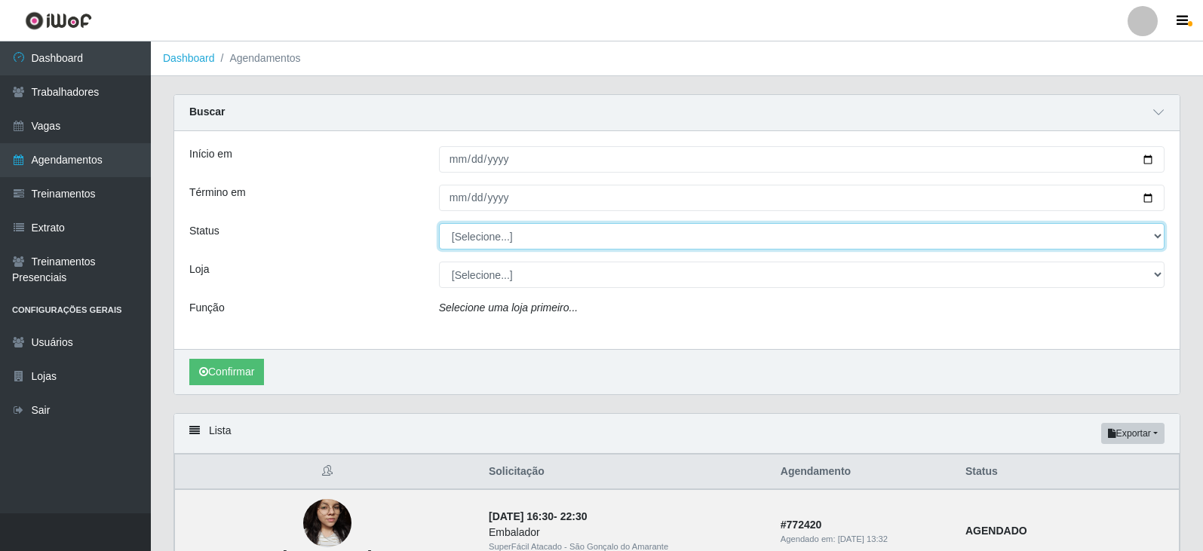
click at [1158, 235] on select "[Selecione...] AGENDADO AGUARDANDO LIBERAR EM ANDAMENTO EM REVISÃO FINALIZADO C…" at bounding box center [802, 236] width 726 height 26
select select "AGENDADO"
click at [439, 224] on select "[Selecione...] AGENDADO AGUARDANDO LIBERAR EM ANDAMENTO EM REVISÃO FINALIZADO C…" at bounding box center [802, 236] width 726 height 26
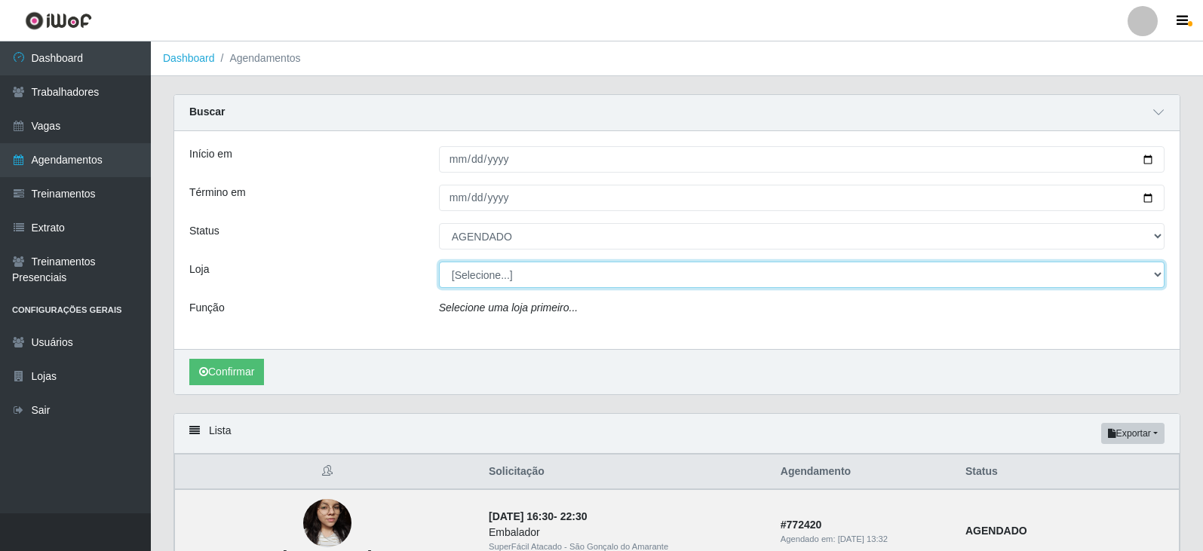
click at [1158, 275] on select "[Selecione...] SuperFácil Atacado - Moema Tinoco SuperFácil Atacado - São Gonça…" at bounding box center [802, 275] width 726 height 26
select select "540"
click at [439, 262] on select "[Selecione...] SuperFácil Atacado - Moema Tinoco SuperFácil Atacado - São Gonça…" at bounding box center [802, 275] width 726 height 26
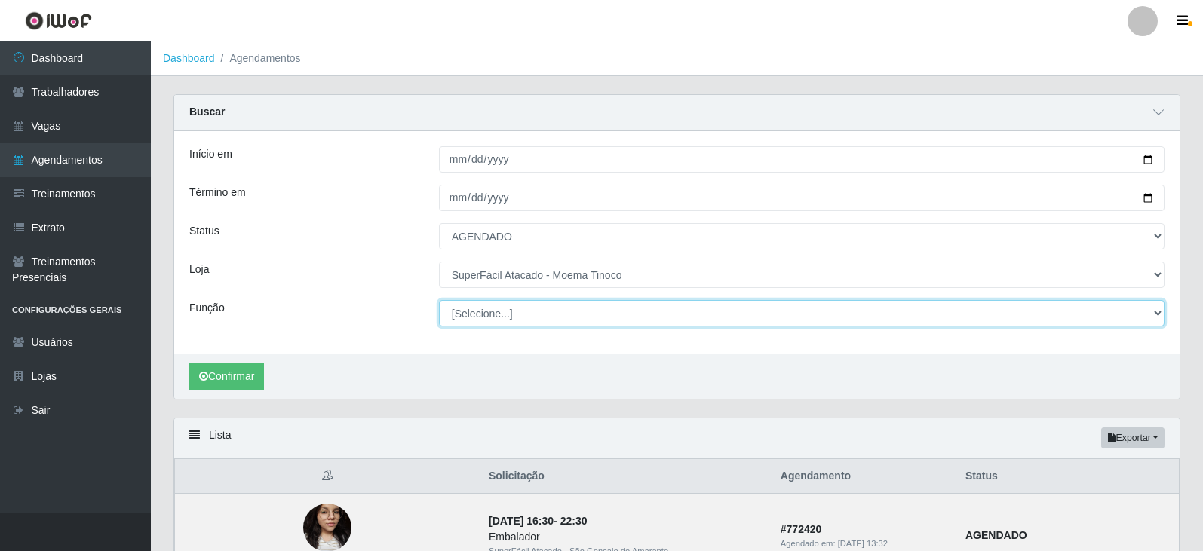
click at [1157, 312] on select "[Selecione...] Embalador Embalador + Embalador ++ Operador de Caixa Operador de…" at bounding box center [802, 313] width 726 height 26
select select "73"
click at [439, 301] on select "[Selecione...] Embalador Embalador + Embalador ++ Operador de Caixa Operador de…" at bounding box center [802, 313] width 726 height 26
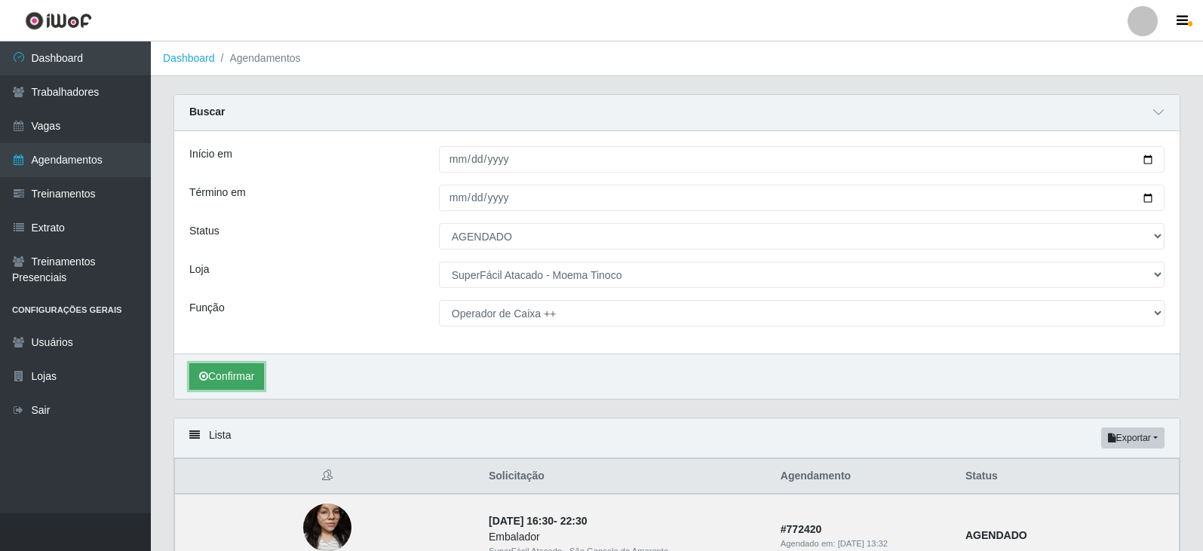
click at [225, 374] on button "Confirmar" at bounding box center [226, 377] width 75 height 26
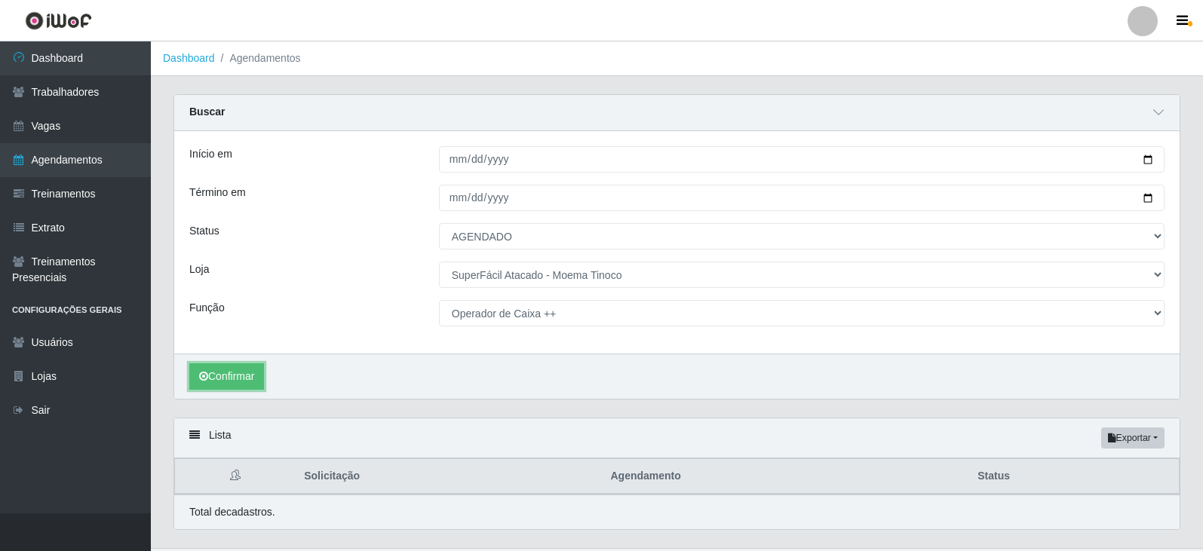
scroll to position [35, 0]
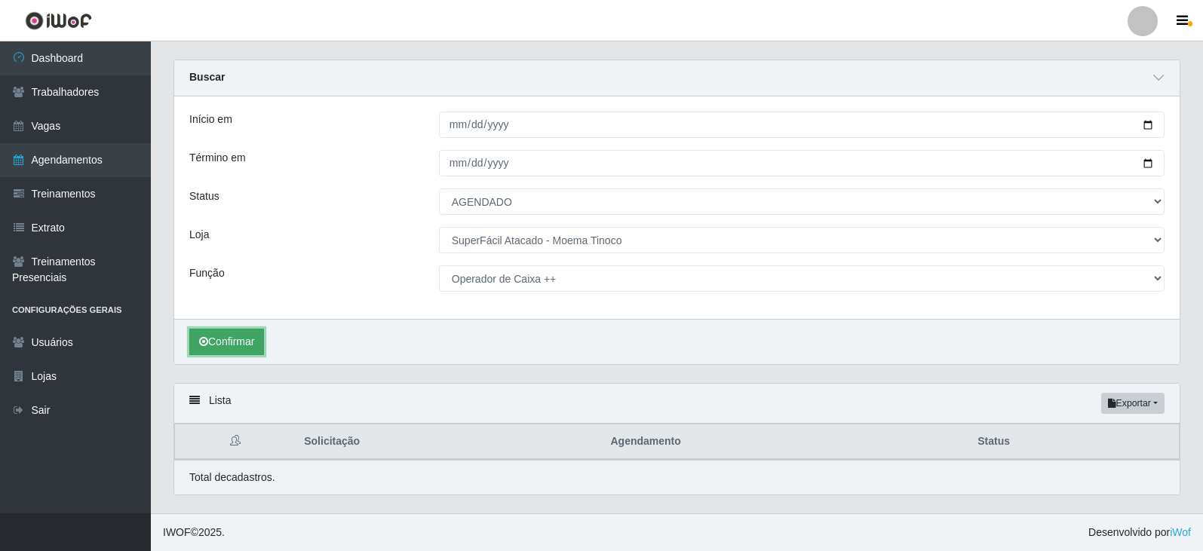
click at [239, 342] on button "Confirmar" at bounding box center [226, 342] width 75 height 26
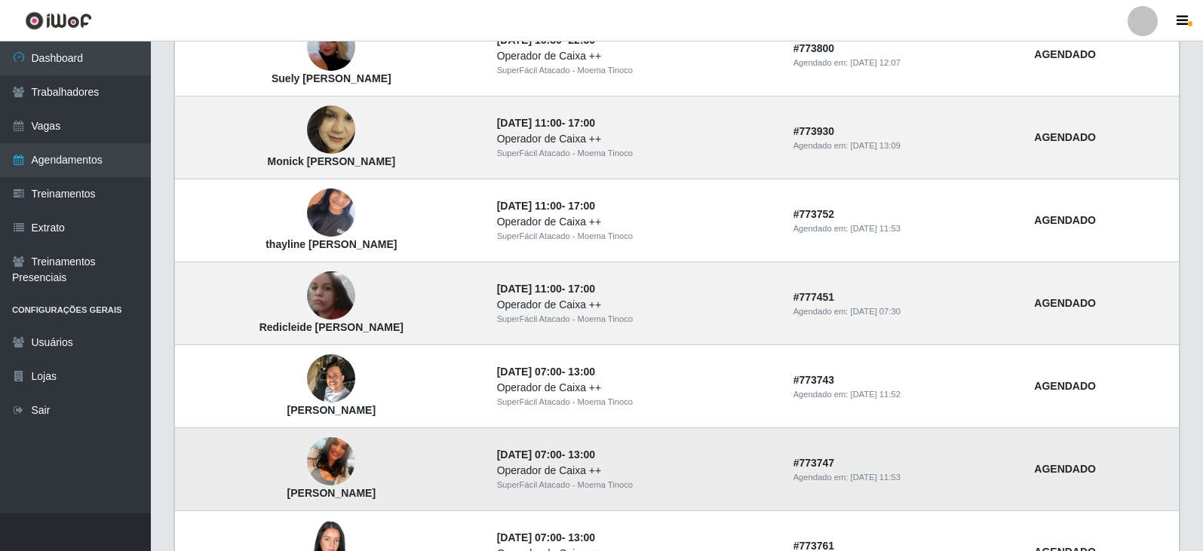
scroll to position [1057, 0]
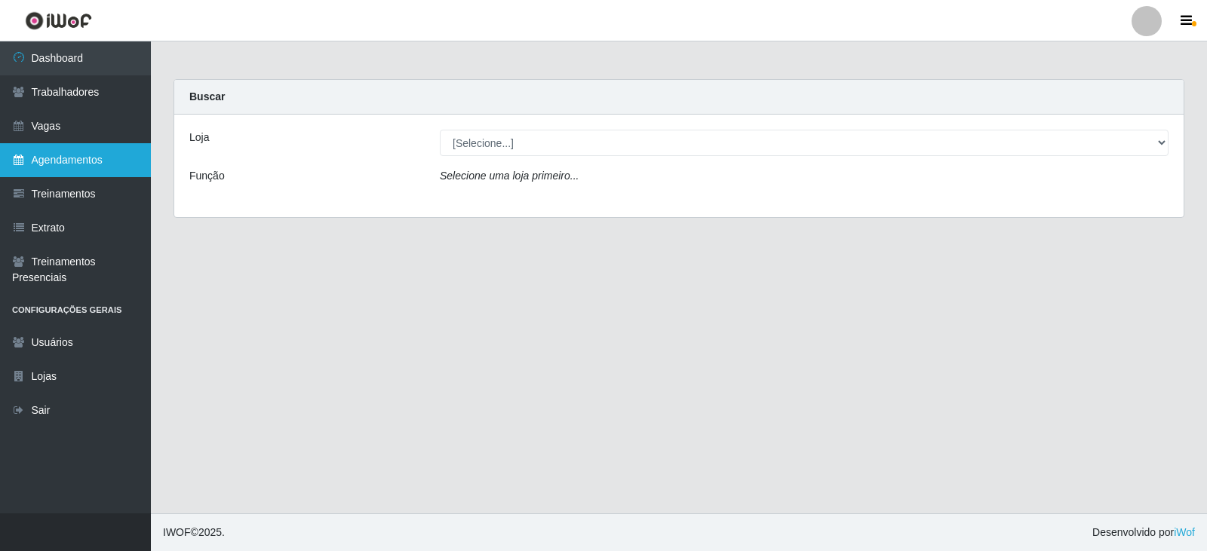
click at [53, 158] on link "Agendamentos" at bounding box center [75, 160] width 151 height 34
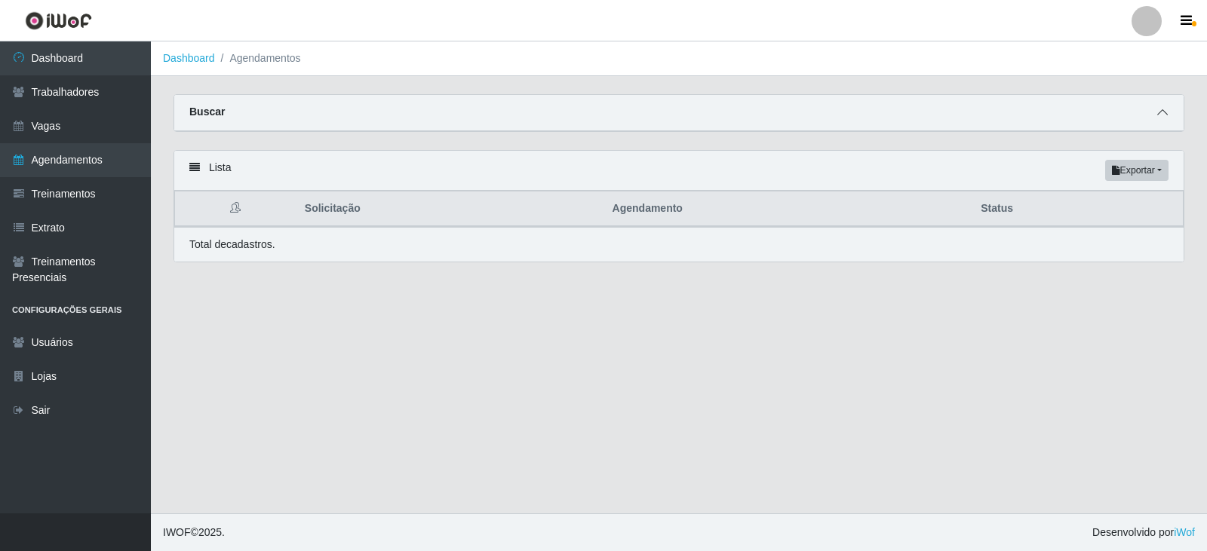
click at [1167, 109] on icon at bounding box center [1162, 112] width 11 height 11
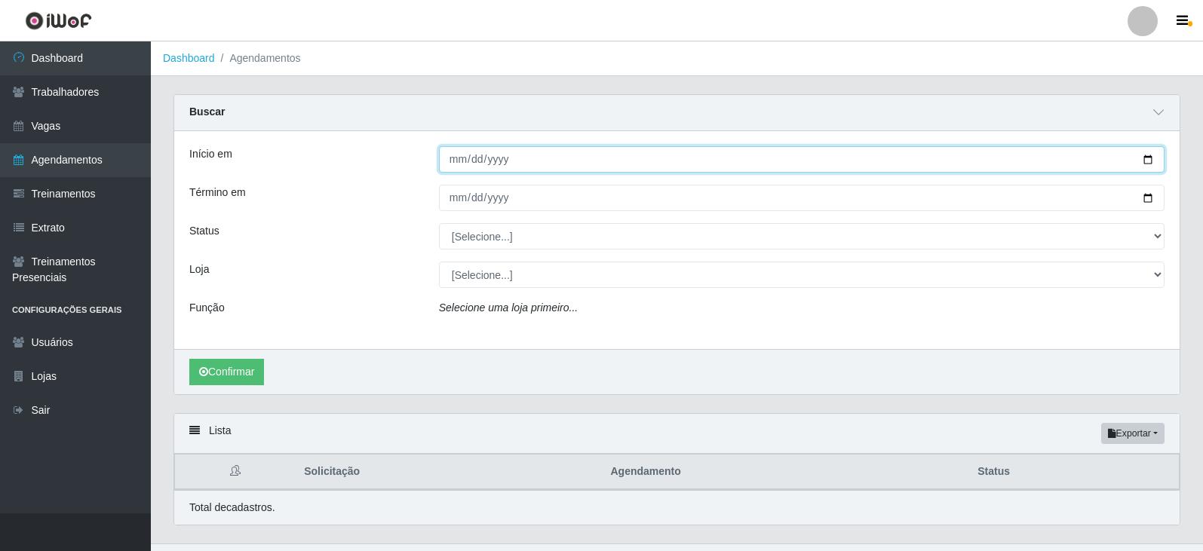
click at [1150, 160] on input "Início em" at bounding box center [802, 159] width 726 height 26
type input "[DATE]"
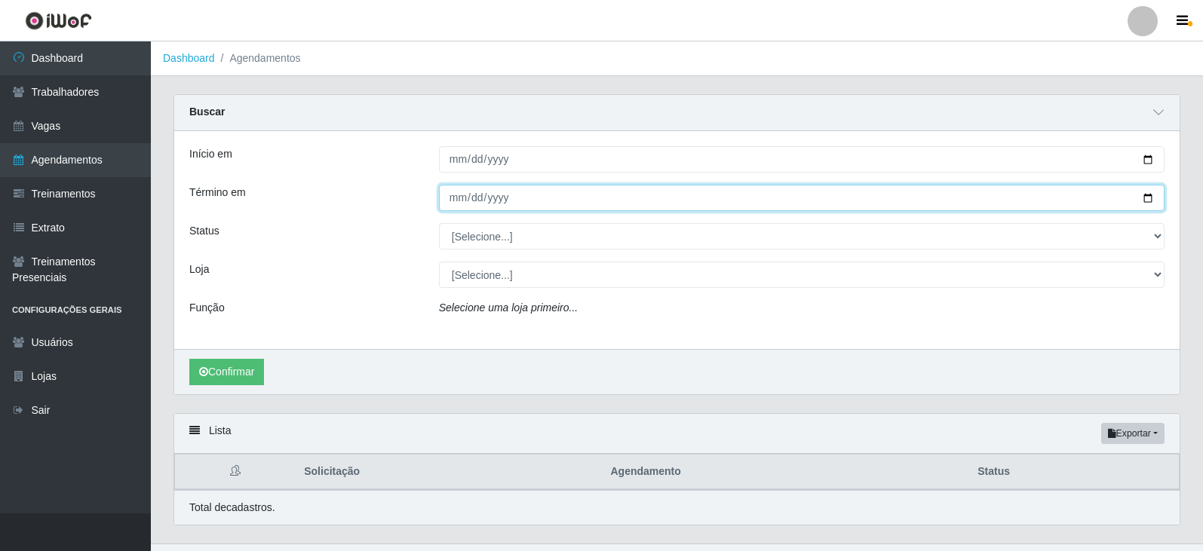
click at [1152, 195] on input "Término em" at bounding box center [802, 198] width 726 height 26
type input "[DATE]"
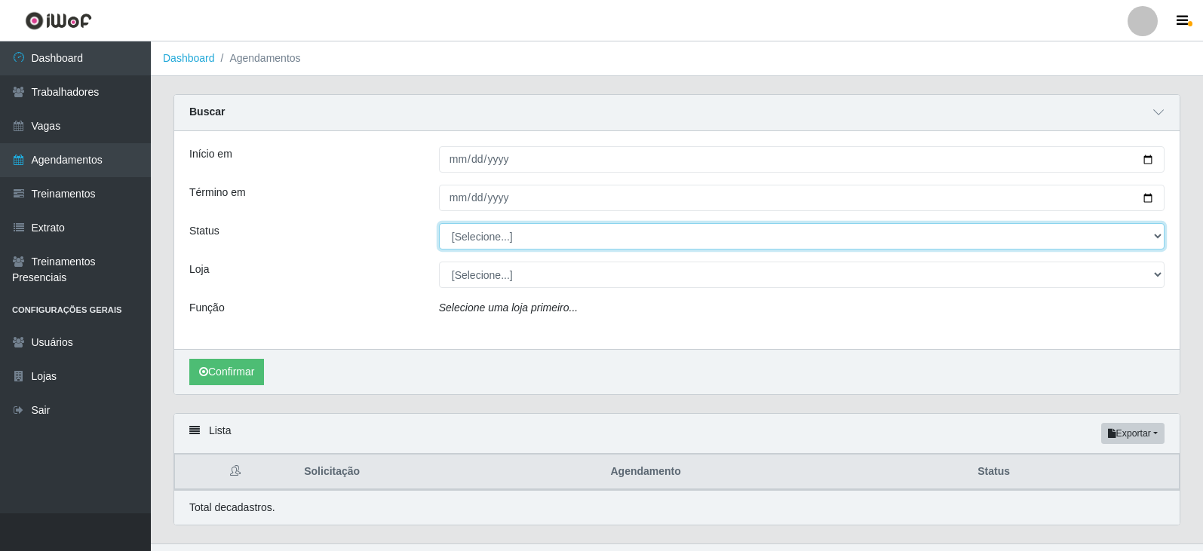
click at [1157, 238] on select "[Selecione...] AGENDADO AGUARDANDO LIBERAR EM ANDAMENTO EM REVISÃO FINALIZADO C…" at bounding box center [802, 236] width 726 height 26
select select "AGENDADO"
click at [439, 224] on select "[Selecione...] AGENDADO AGUARDANDO LIBERAR EM ANDAMENTO EM REVISÃO FINALIZADO C…" at bounding box center [802, 236] width 726 height 26
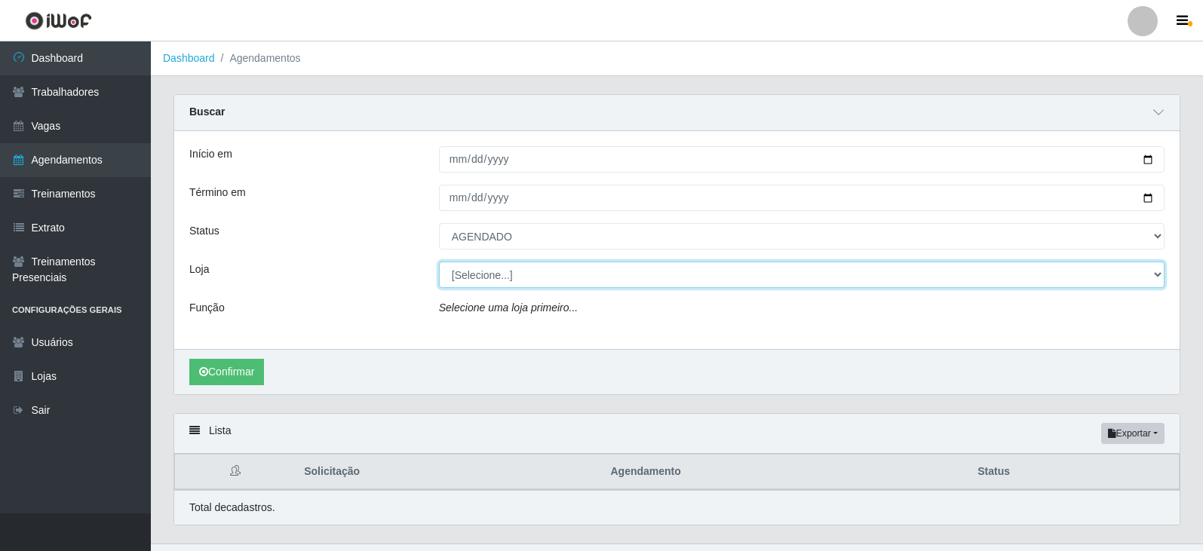
click at [1159, 275] on select "[Selecione...] SuperFácil Atacado - Moema Tinoco SuperFácil Atacado - São Gonça…" at bounding box center [802, 275] width 726 height 26
select select "540"
click at [439, 262] on select "[Selecione...] SuperFácil Atacado - Moema Tinoco SuperFácil Atacado - São Gonça…" at bounding box center [802, 275] width 726 height 26
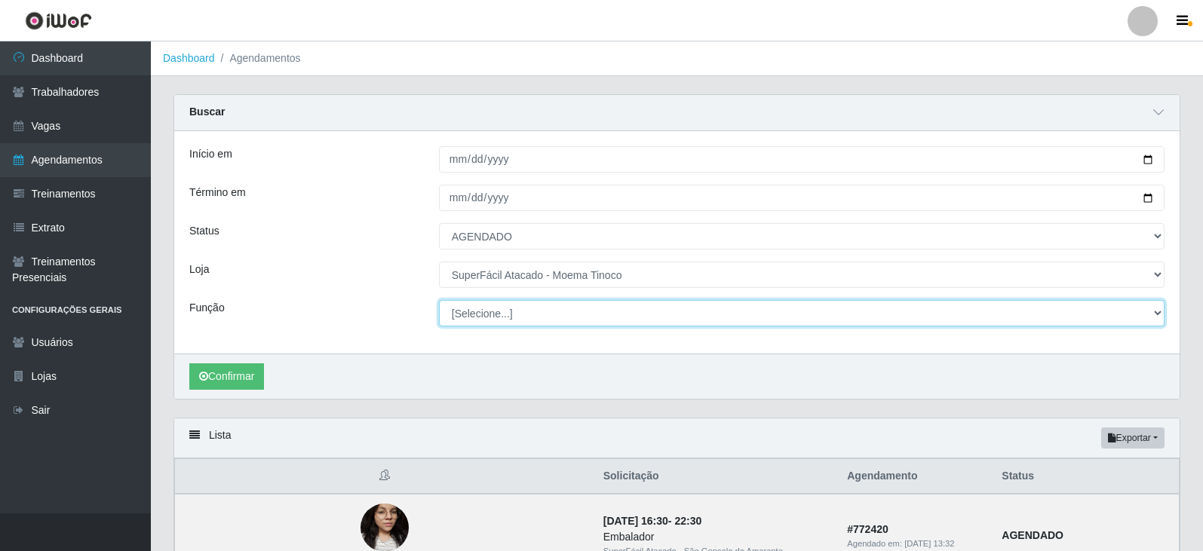
click at [1158, 312] on select "[Selecione...] Embalador Embalador + Embalador ++ Operador de Caixa Operador de…" at bounding box center [802, 313] width 726 height 26
click at [439, 301] on select "[Selecione...] Embalador Embalador + Embalador ++ Operador de Caixa Operador de…" at bounding box center [802, 313] width 726 height 26
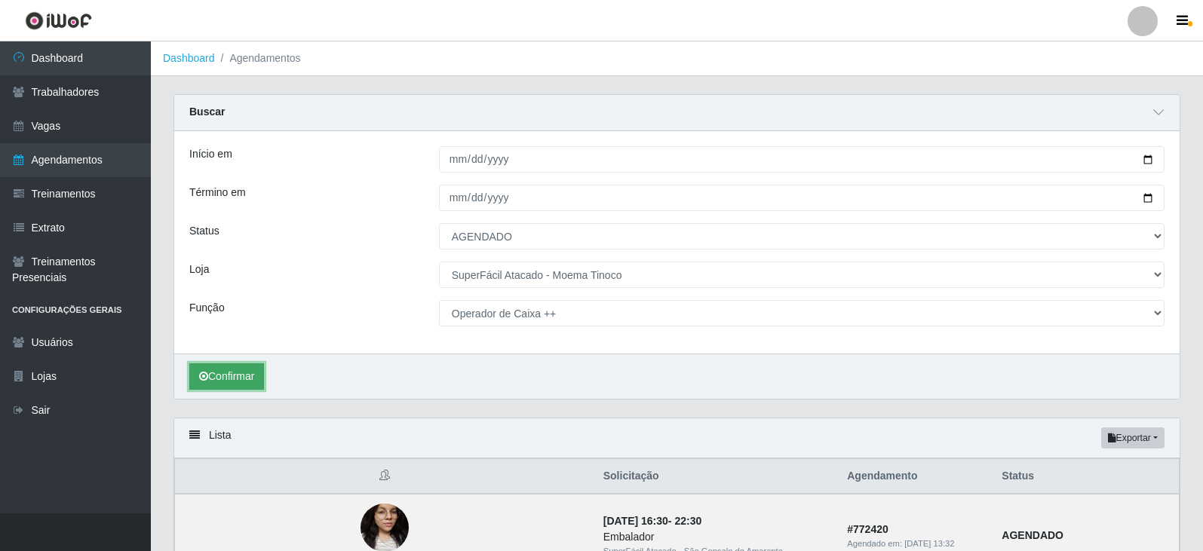
click at [246, 373] on button "Confirmar" at bounding box center [226, 377] width 75 height 26
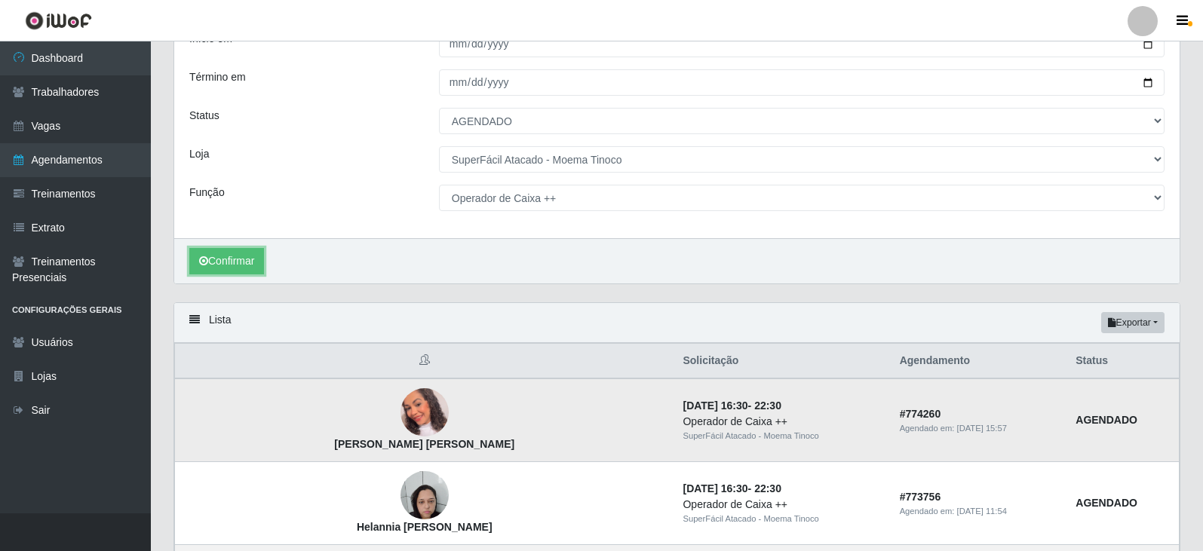
scroll to position [77, 0]
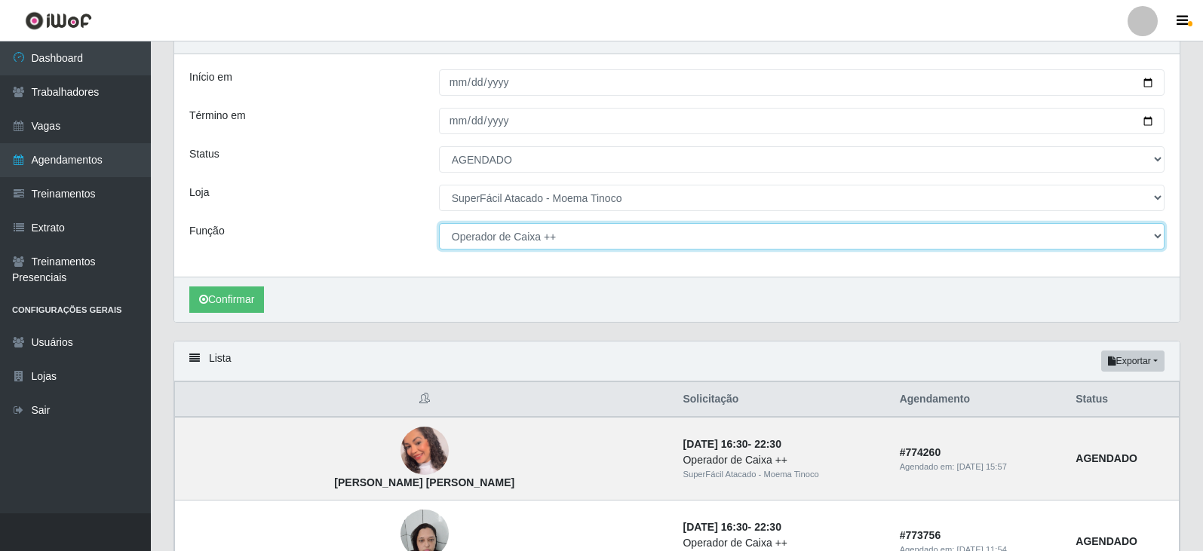
click at [1156, 235] on select "[Selecione...] Embalador Embalador + Embalador ++ Operador de Caixa Operador de…" at bounding box center [802, 236] width 726 height 26
select select "71"
click at [439, 224] on select "[Selecione...] Embalador Embalador + Embalador ++ Operador de Caixa Operador de…" at bounding box center [802, 236] width 726 height 26
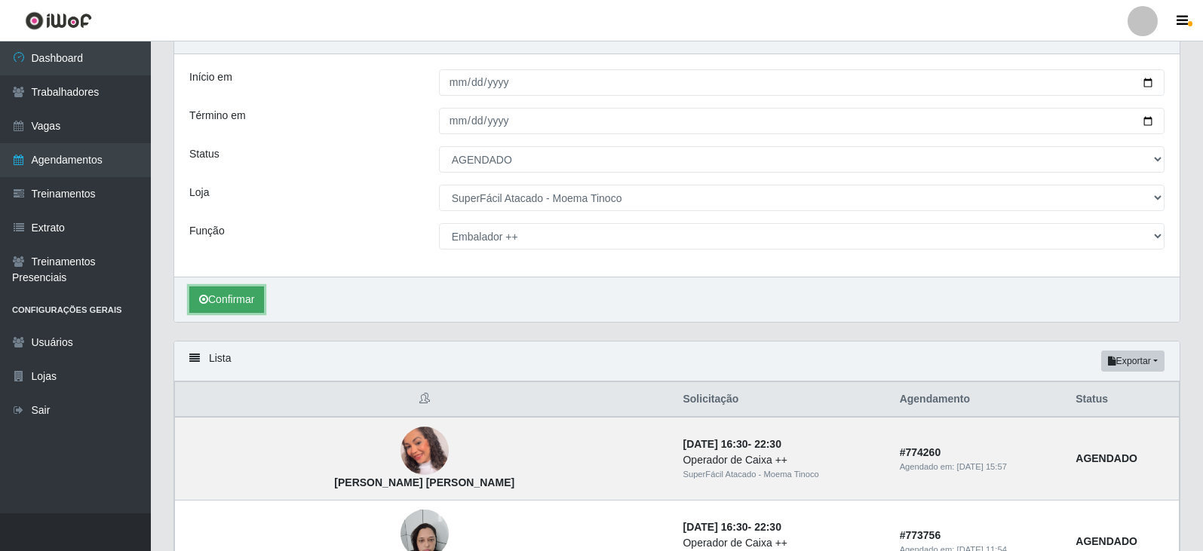
click at [245, 298] on button "Confirmar" at bounding box center [226, 300] width 75 height 26
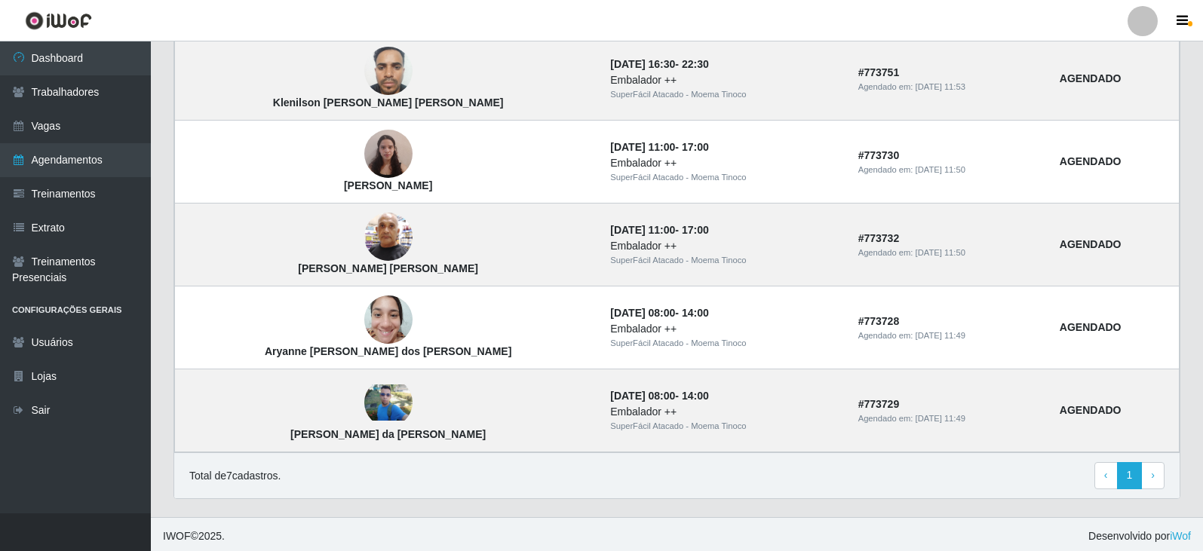
scroll to position [627, 0]
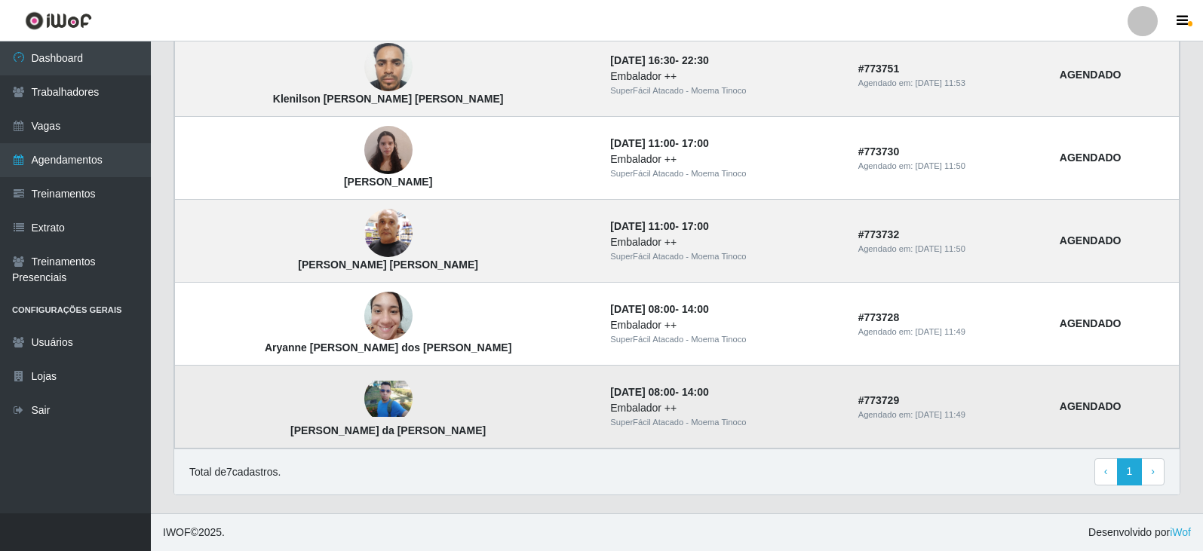
click at [711, 397] on td "12/10/2025, 08:00 - 14:00 Embalador ++ SuperFácil Atacado - Moema Tinoco" at bounding box center [724, 407] width 247 height 83
click at [738, 472] on div "Total de 7 cadastros. ‹ Previous 1 › Next" at bounding box center [676, 472] width 975 height 27
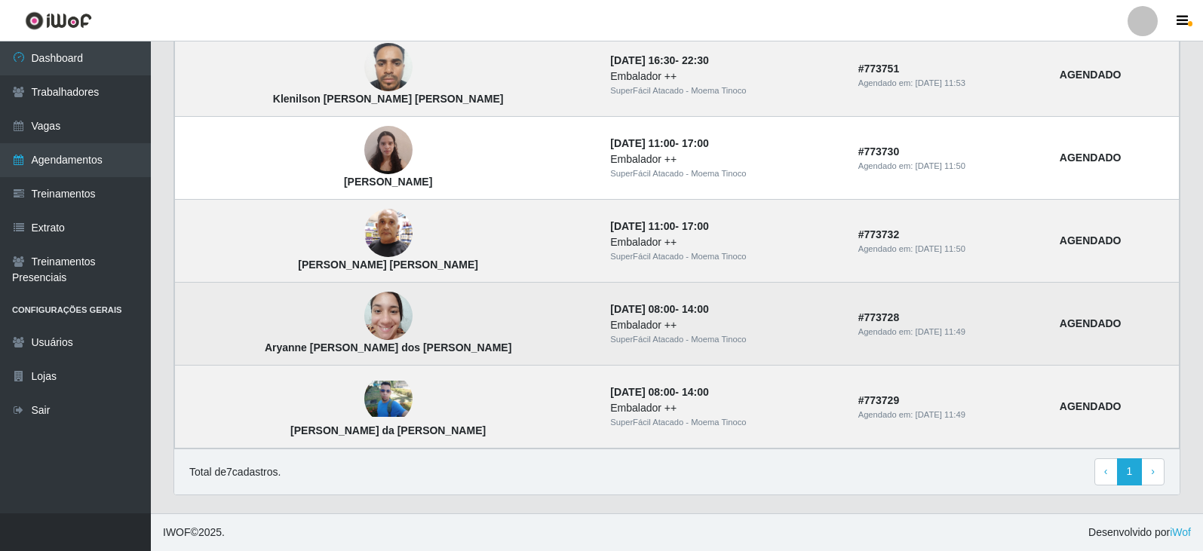
click at [364, 318] on img at bounding box center [388, 316] width 48 height 64
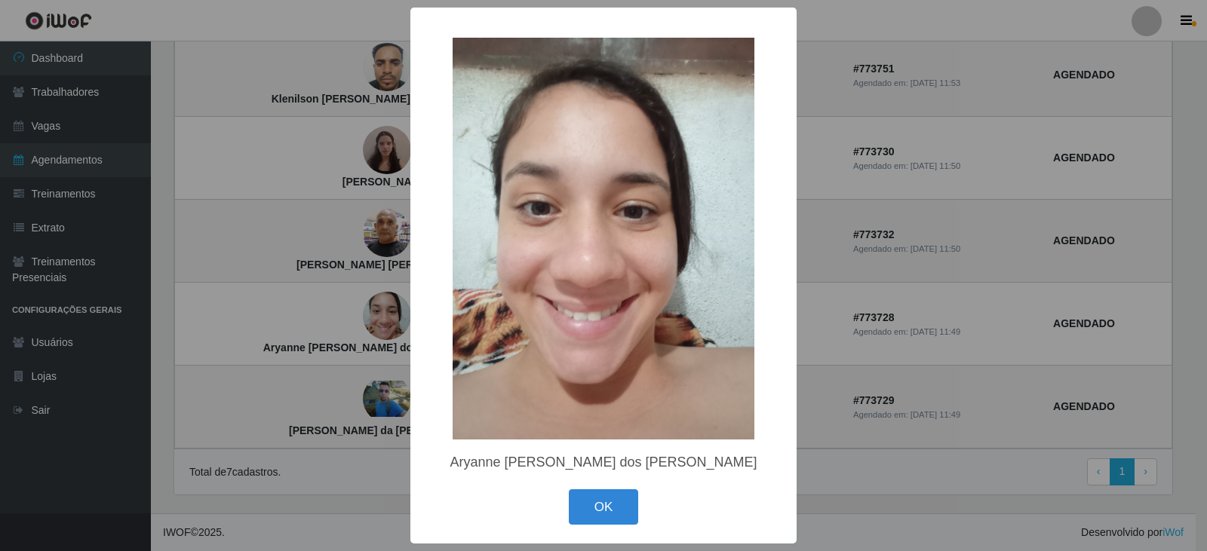
click at [932, 370] on div "× Aryanne Kelly Pereira dos Santos OK Cancel" at bounding box center [603, 275] width 1207 height 551
